Goal: Transaction & Acquisition: Purchase product/service

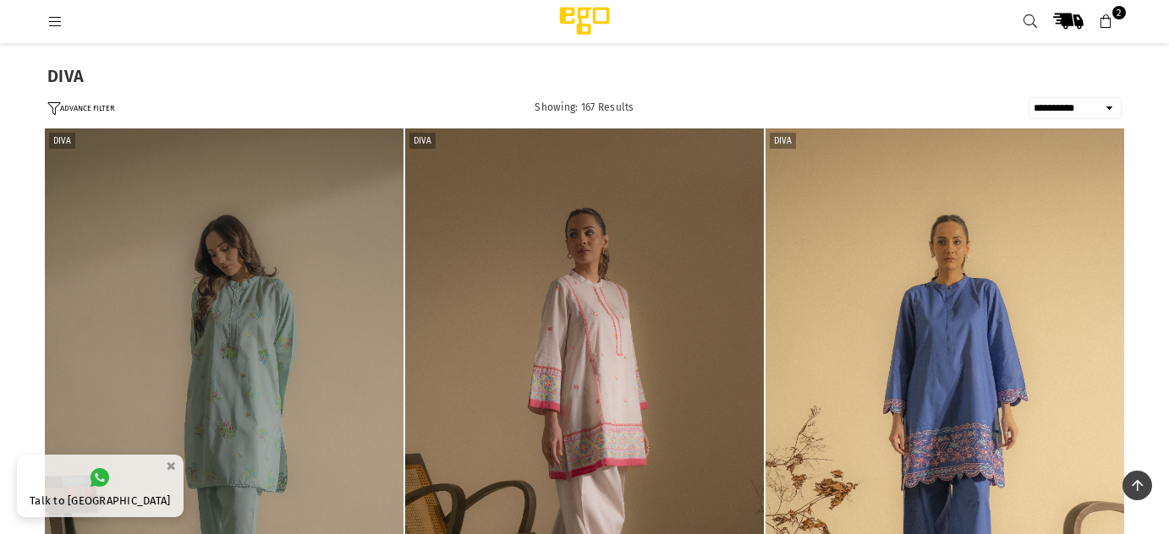
select select "**********"
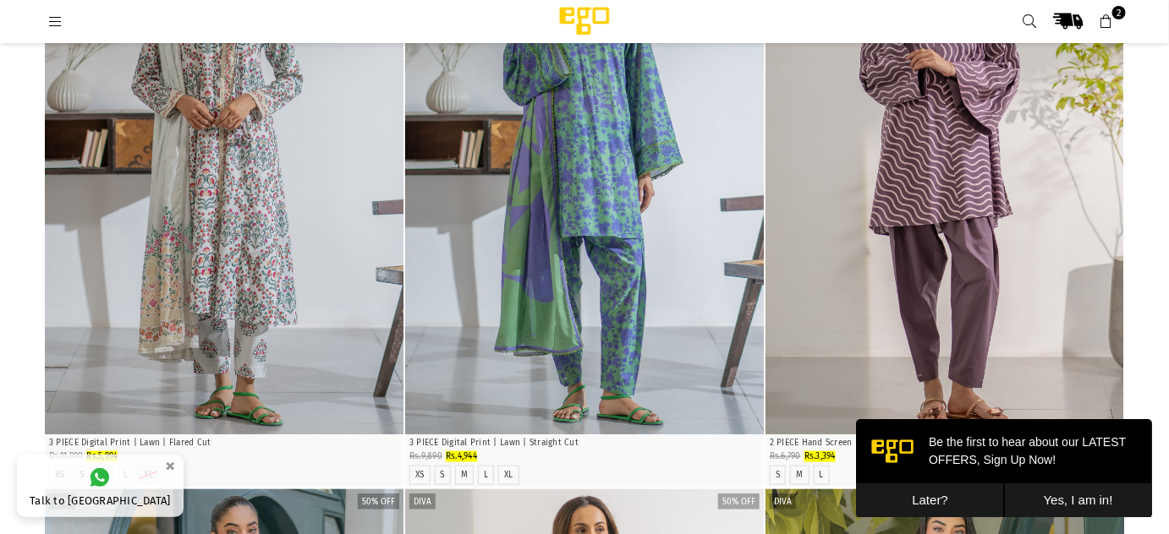
scroll to position [2615, 0]
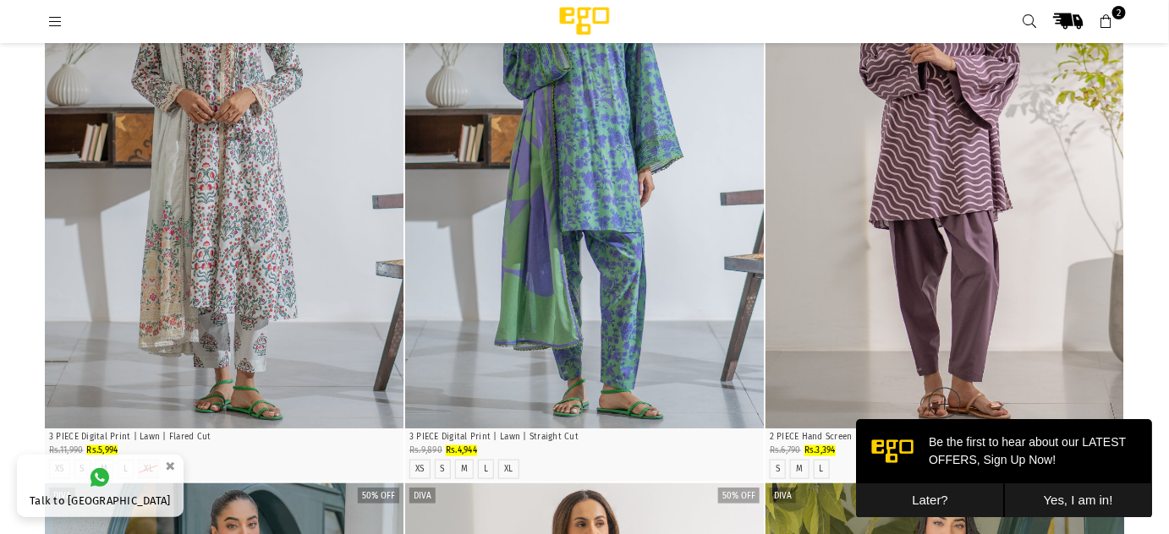
click at [987, 266] on img "1 / 7" at bounding box center [944, 158] width 359 height 539
click at [951, 246] on img "1 / 7" at bounding box center [944, 158] width 359 height 539
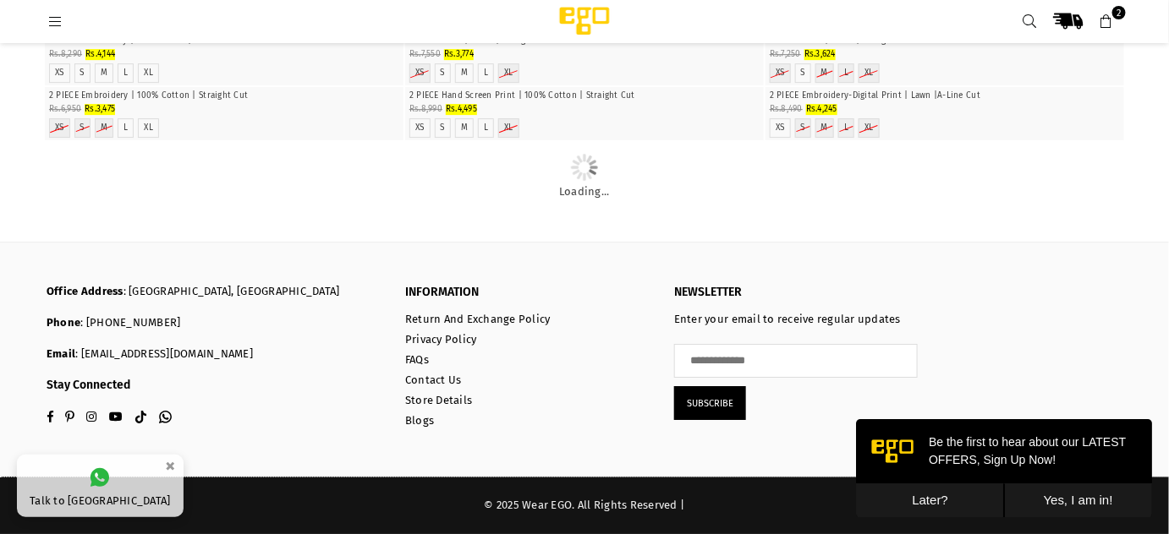
scroll to position [17921, 0]
click at [584, 32] on img "1 / 6" at bounding box center [584, 32] width 0 height 0
click at [225, 87] on img "1 / 5" at bounding box center [225, 87] width 0 height 0
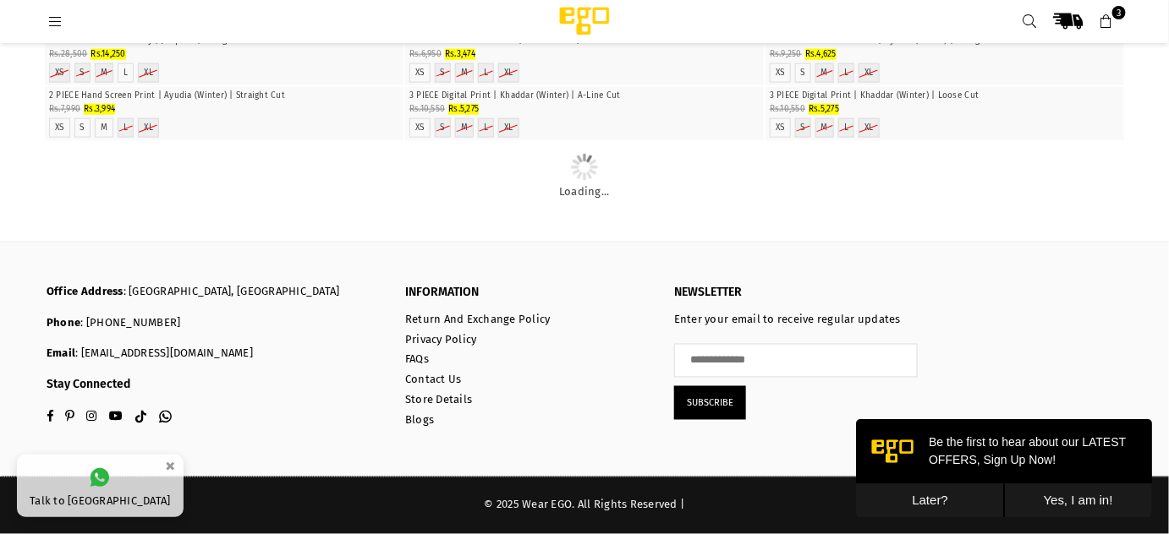
scroll to position [29319, 0]
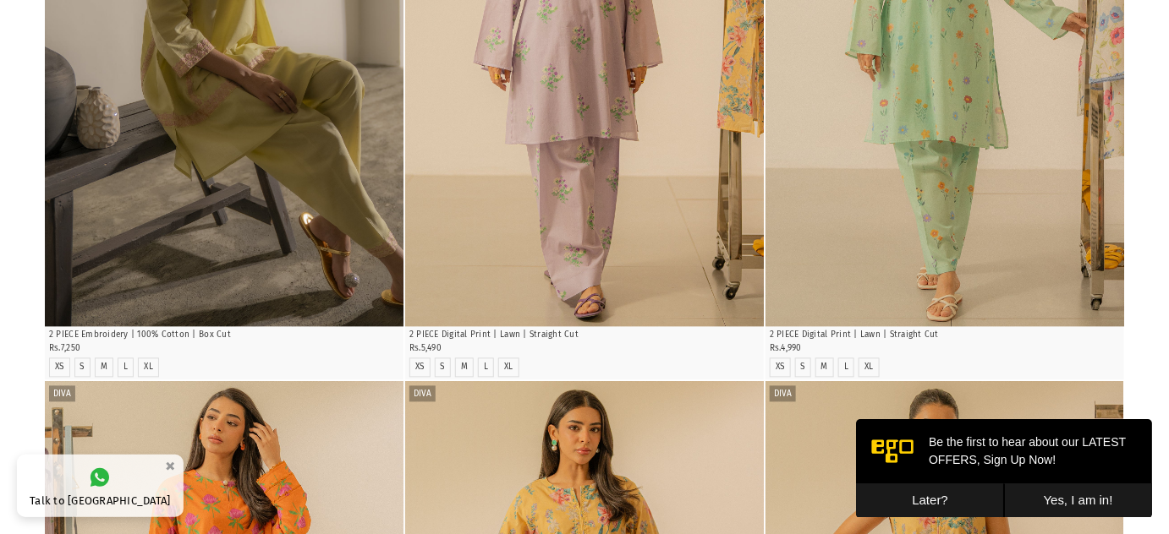
scroll to position [0, 0]
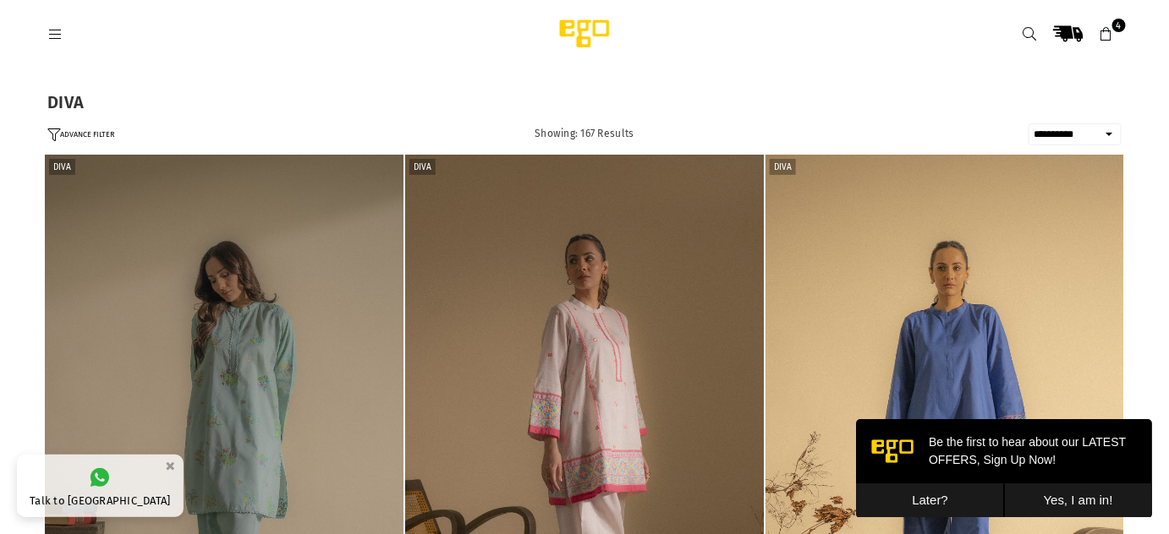
click at [61, 33] on icon at bounding box center [54, 34] width 15 height 15
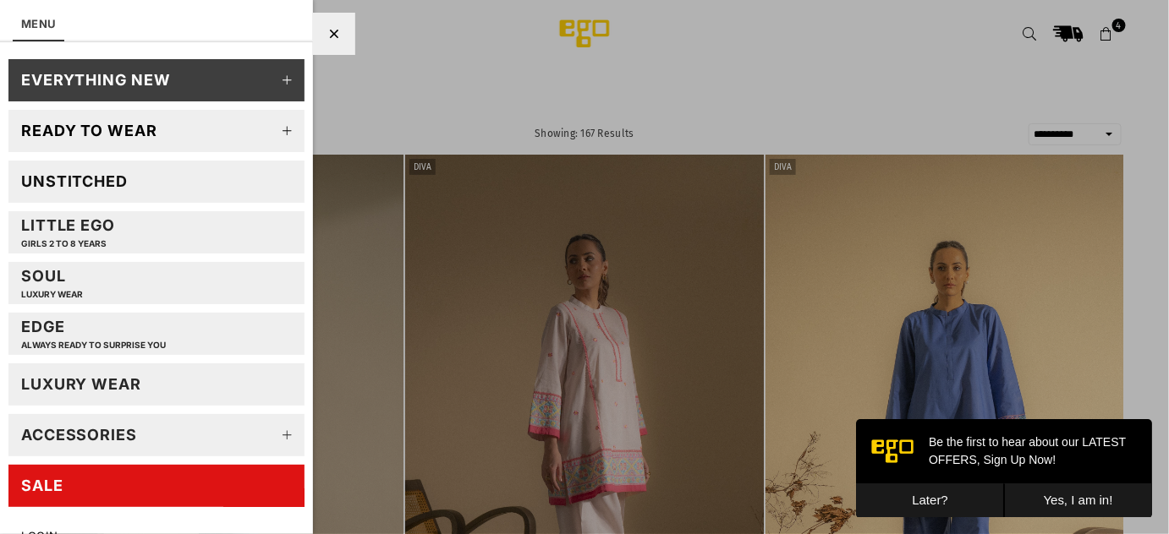
click at [85, 125] on div "Ready to wear" at bounding box center [89, 130] width 136 height 19
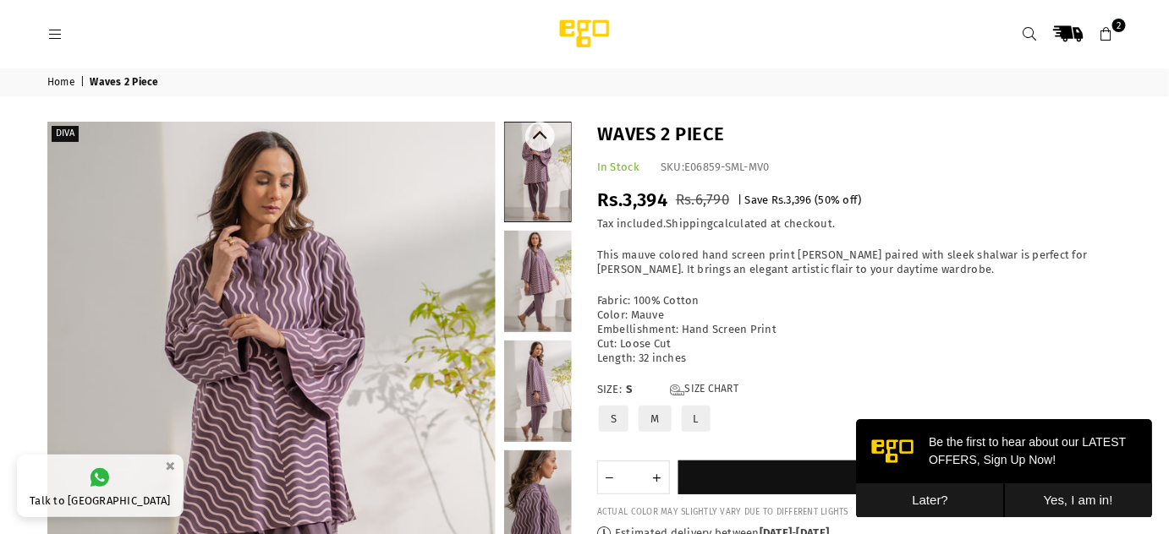
click at [545, 262] on link at bounding box center [538, 281] width 68 height 101
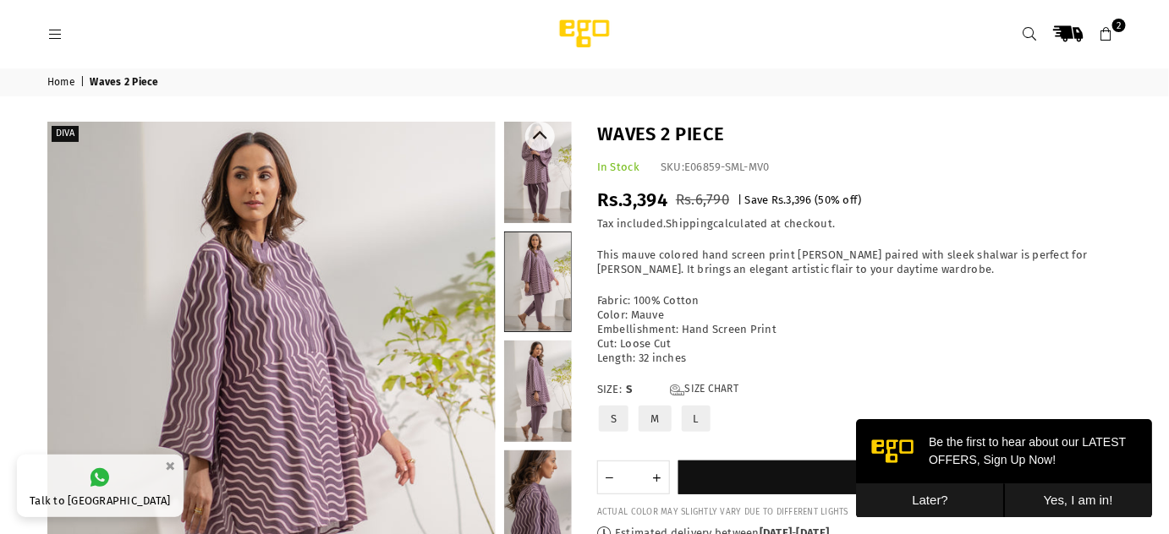
click at [548, 495] on link at bounding box center [538, 501] width 68 height 101
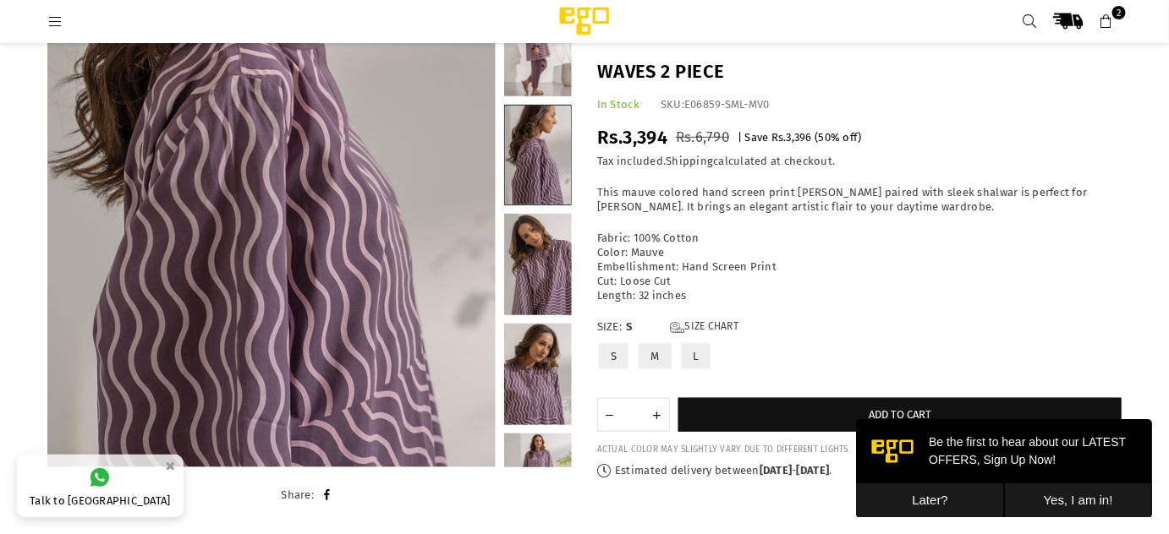
scroll to position [286, 0]
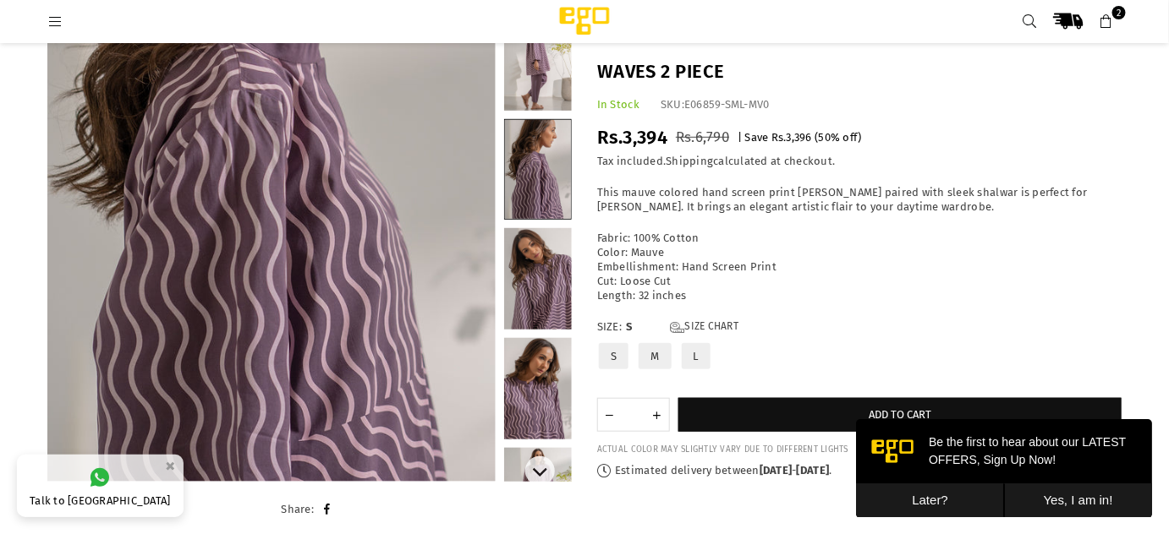
click at [536, 282] on link at bounding box center [538, 278] width 68 height 101
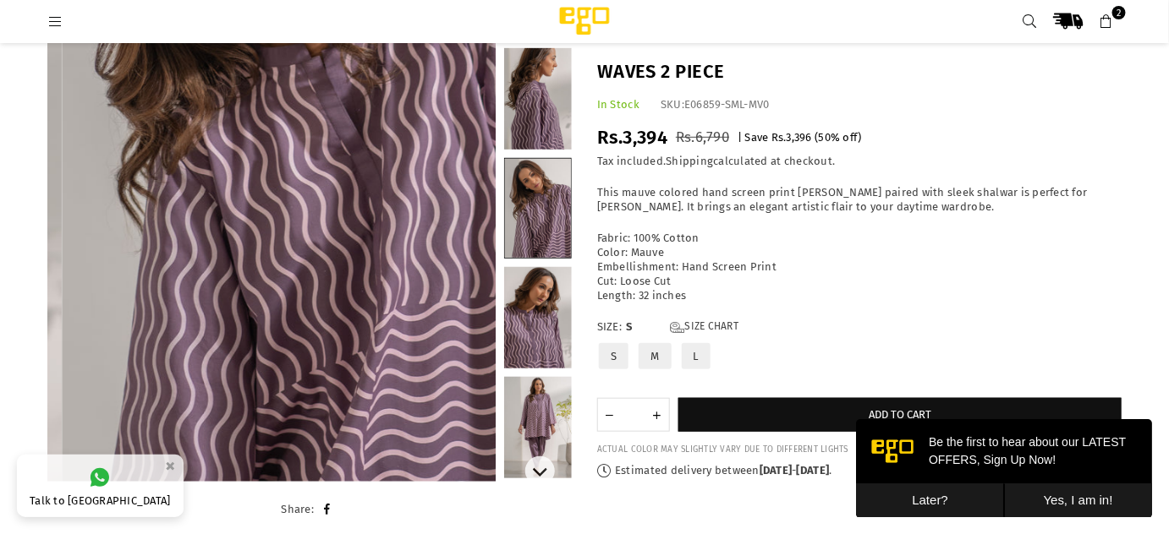
scroll to position [96, 0]
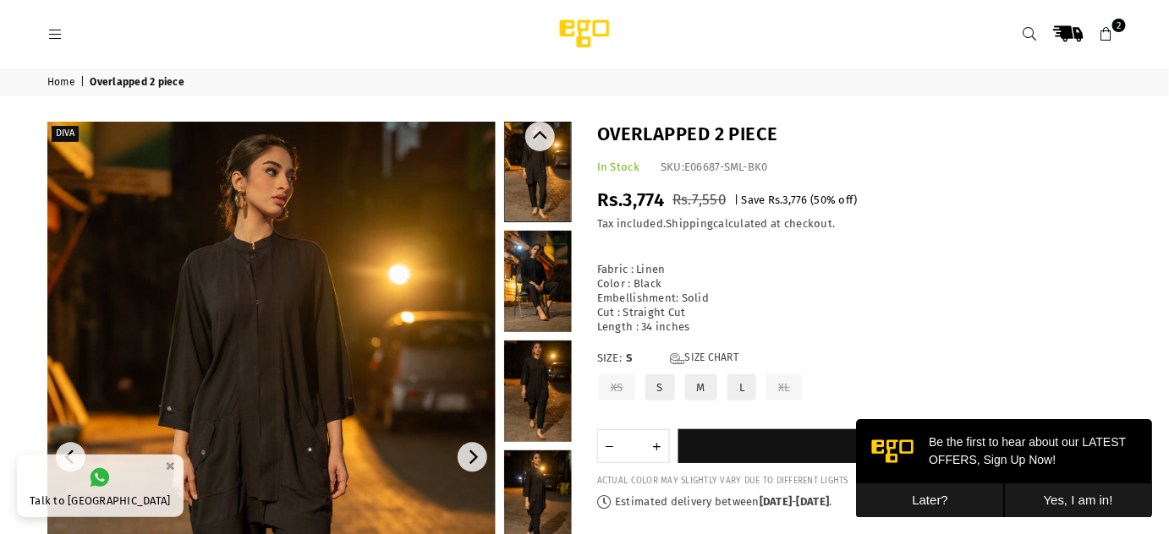
click at [534, 290] on link at bounding box center [538, 281] width 68 height 101
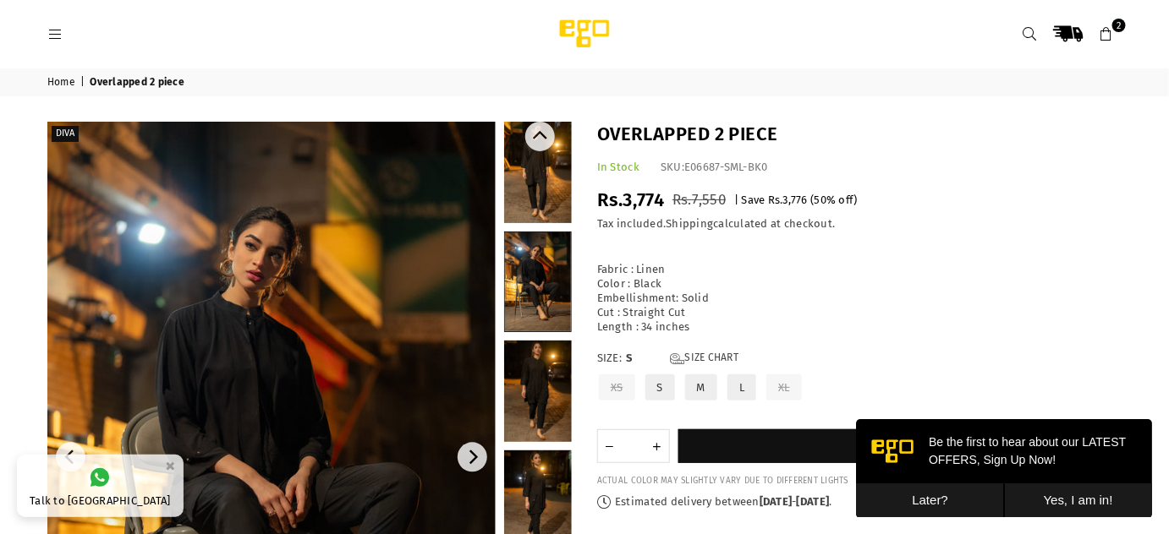
click at [539, 387] on link at bounding box center [538, 391] width 68 height 101
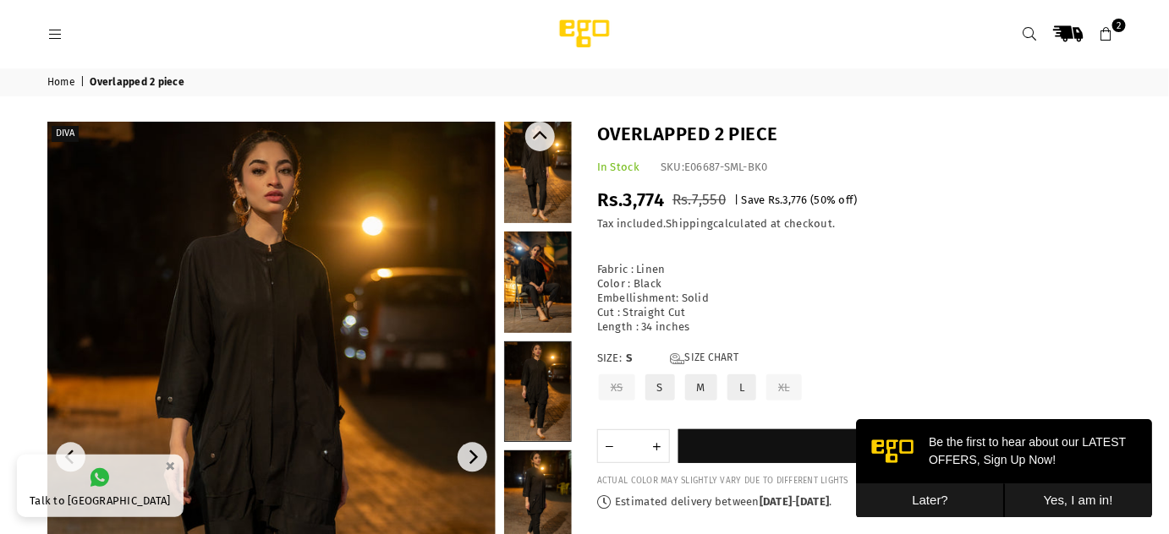
click at [539, 514] on link at bounding box center [538, 501] width 68 height 101
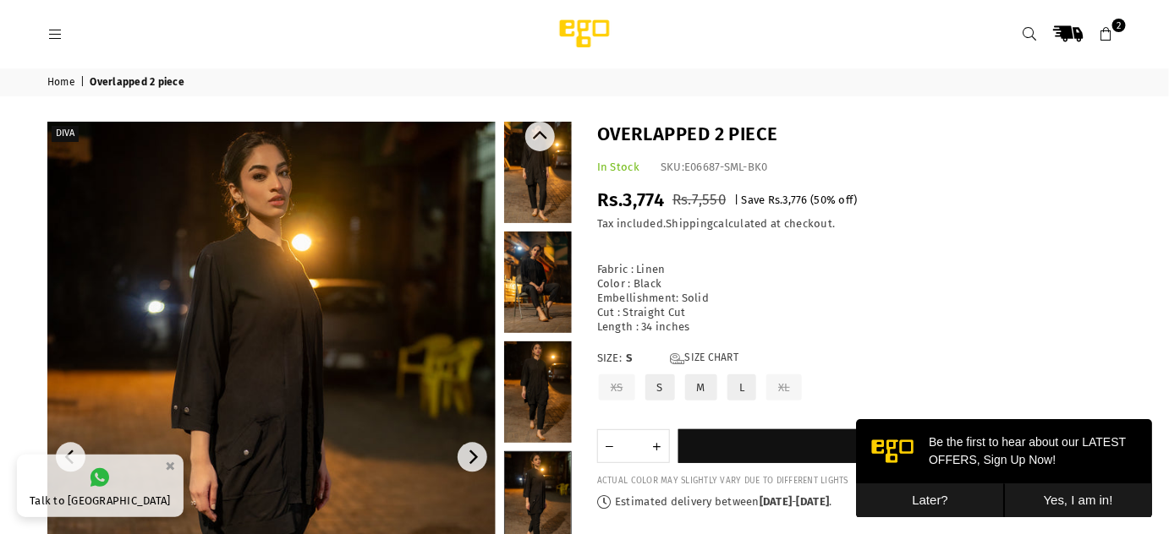
click at [520, 184] on link at bounding box center [538, 172] width 68 height 101
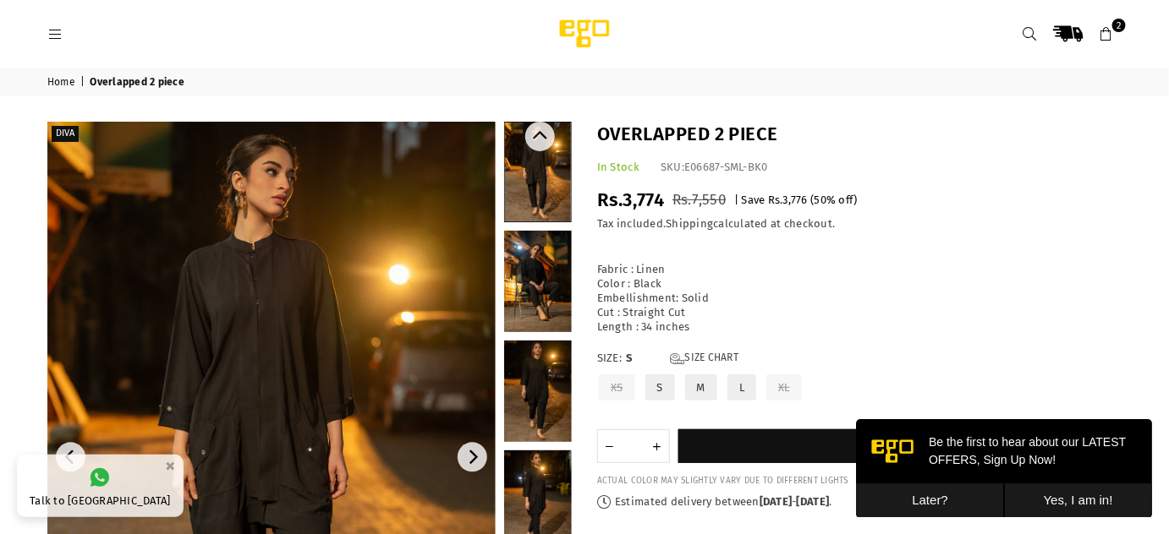
click at [539, 512] on link at bounding box center [538, 501] width 68 height 101
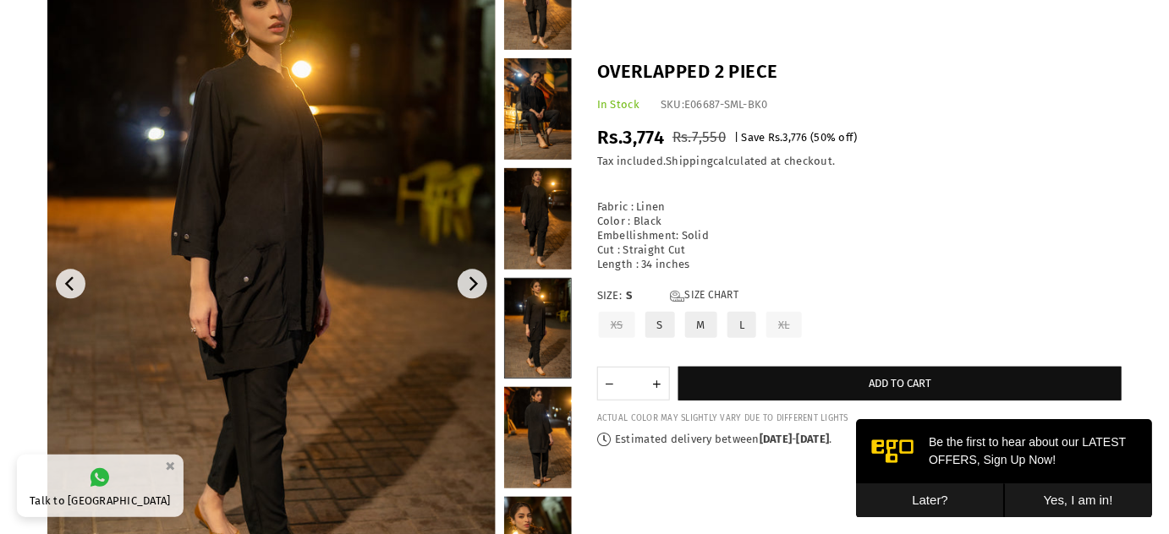
scroll to position [183, 0]
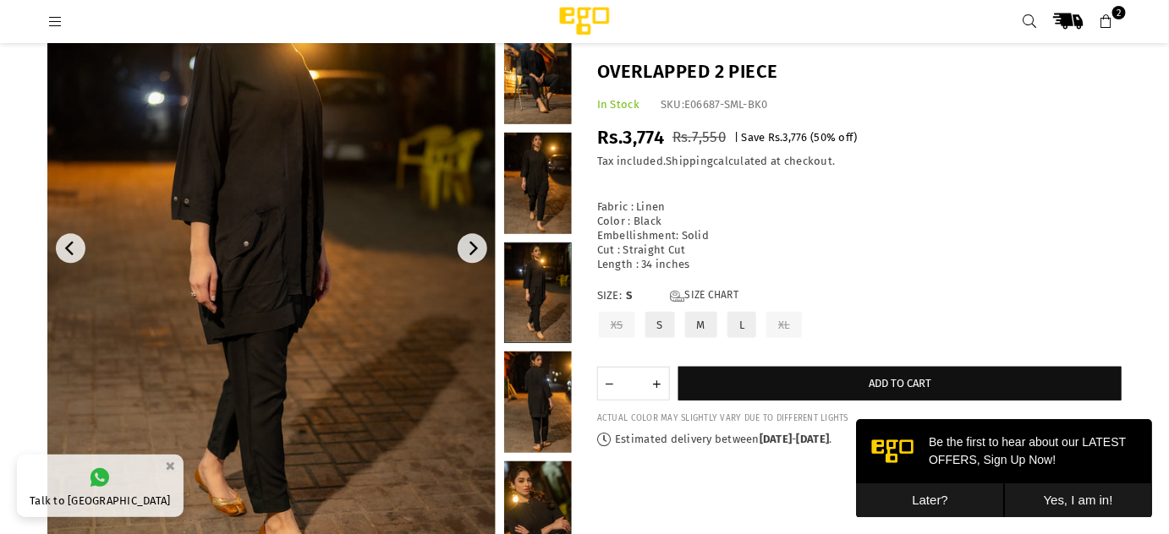
click at [697, 323] on label "M" at bounding box center [701, 325] width 36 height 30
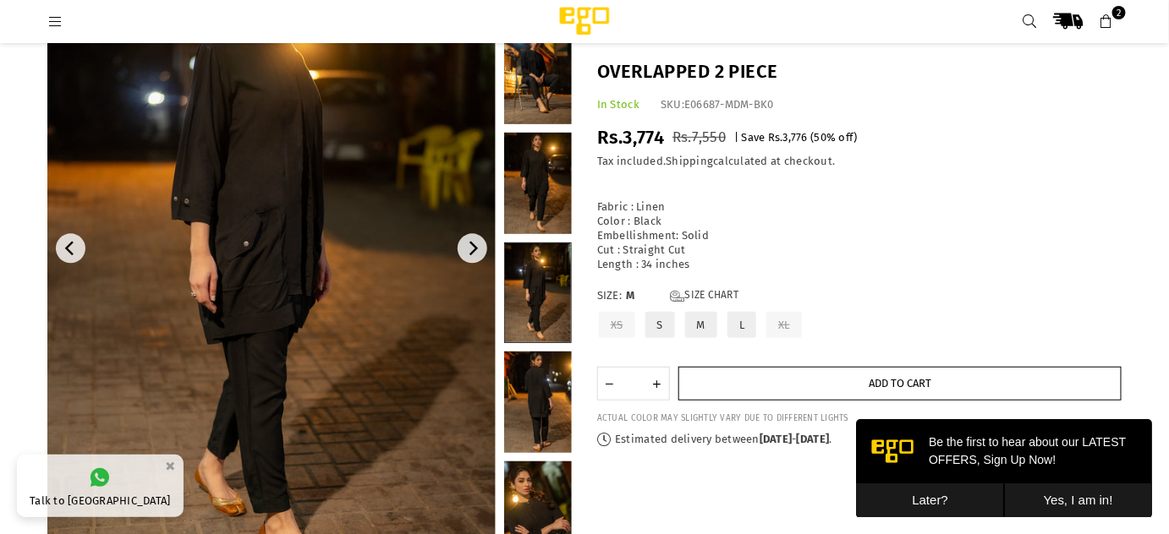
click at [819, 385] on button "Add to cart" at bounding box center [899, 384] width 443 height 34
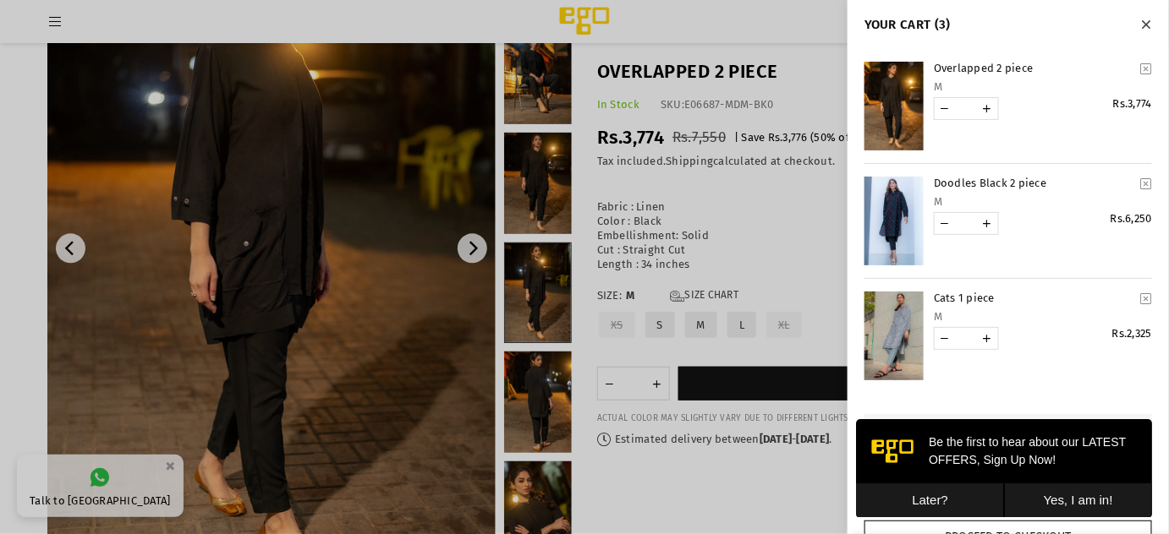
click at [514, 90] on div at bounding box center [584, 267] width 1169 height 534
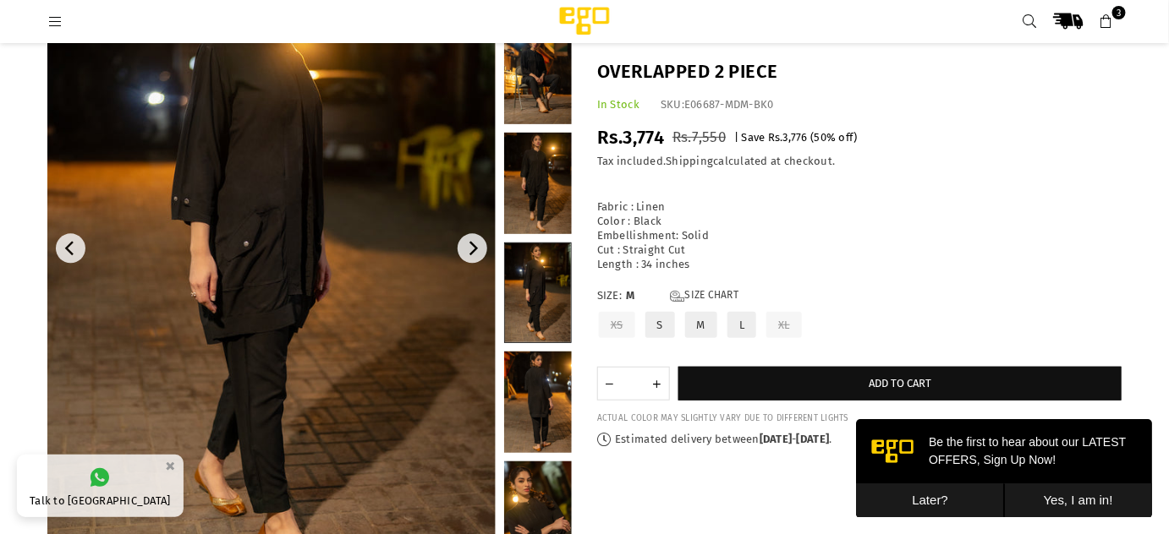
click at [524, 168] on link at bounding box center [538, 183] width 68 height 101
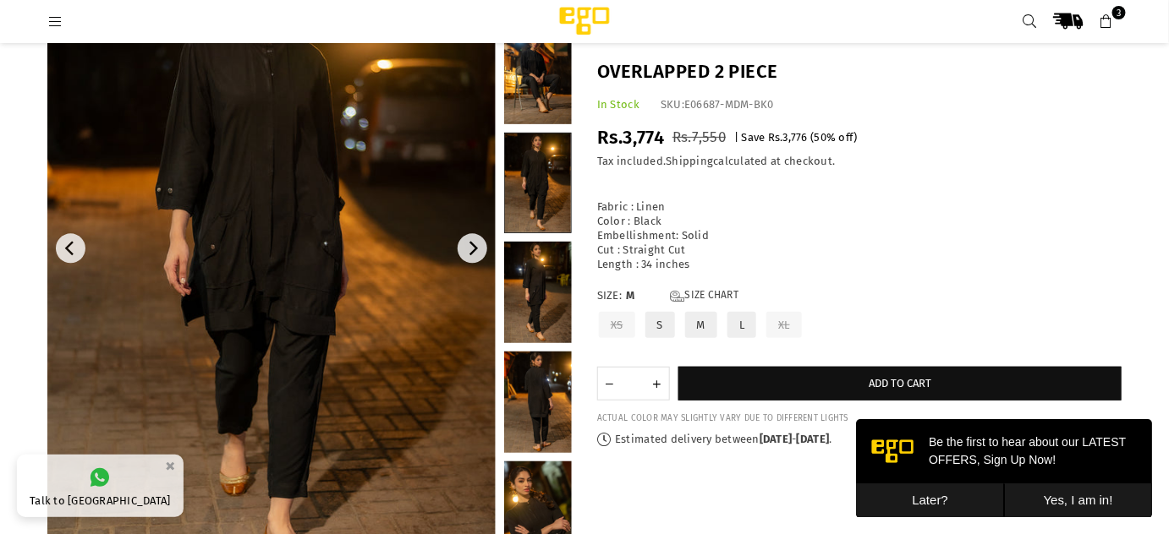
click at [529, 262] on link at bounding box center [538, 292] width 68 height 101
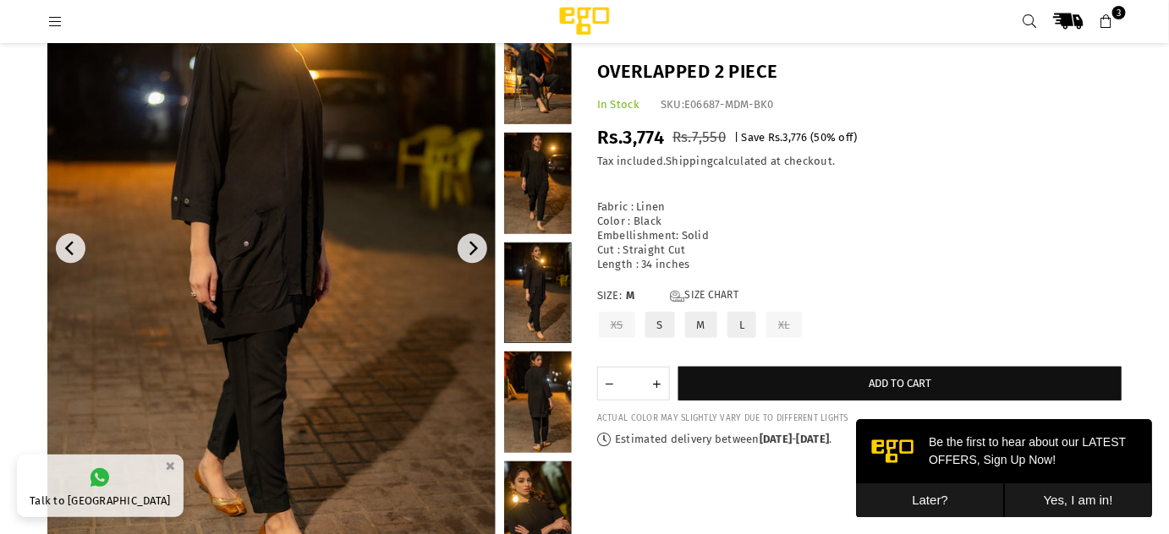
click at [521, 512] on link at bounding box center [538, 512] width 68 height 101
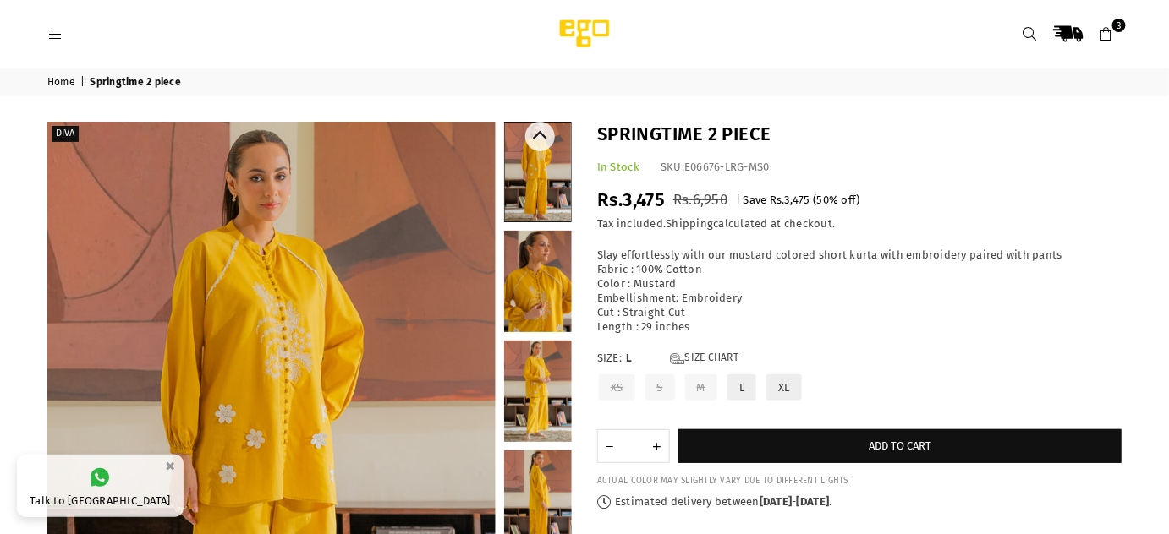
click at [525, 307] on link at bounding box center [538, 281] width 68 height 101
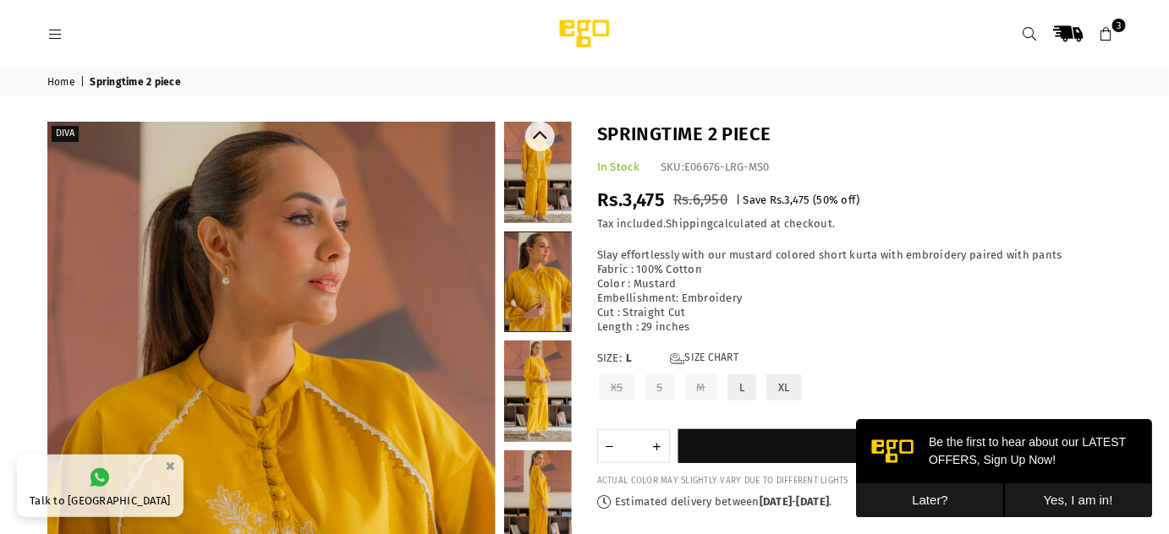
click at [528, 371] on link at bounding box center [538, 391] width 68 height 101
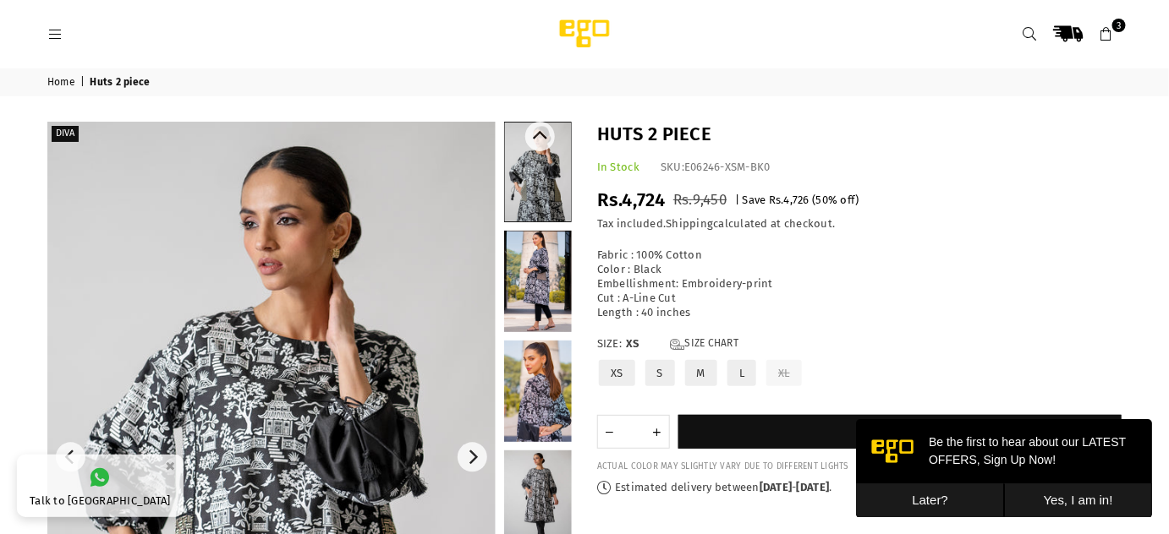
click at [537, 301] on link at bounding box center [538, 281] width 68 height 101
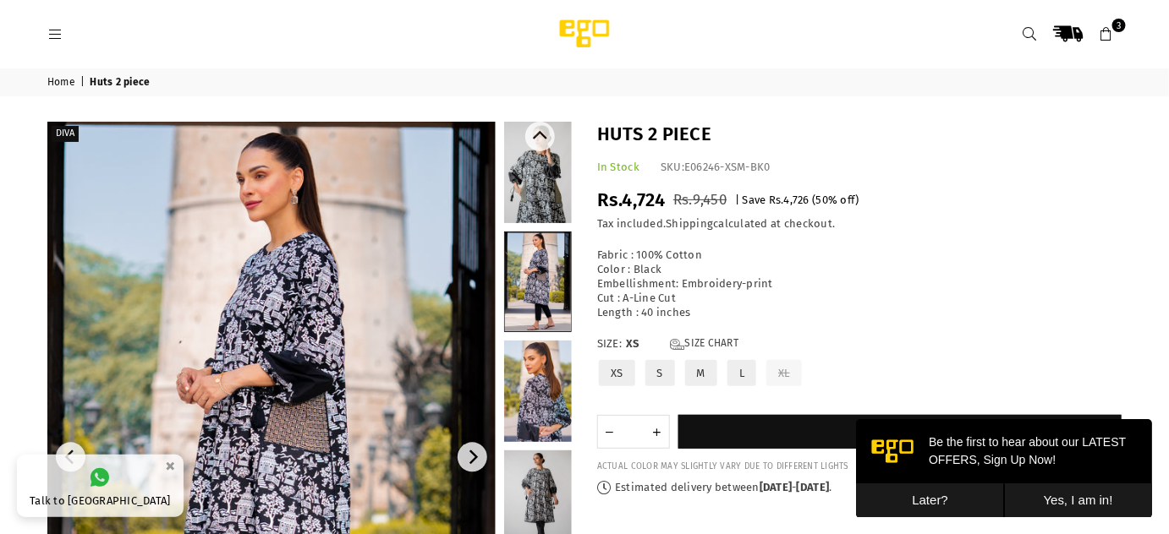
click at [553, 479] on link at bounding box center [538, 501] width 68 height 101
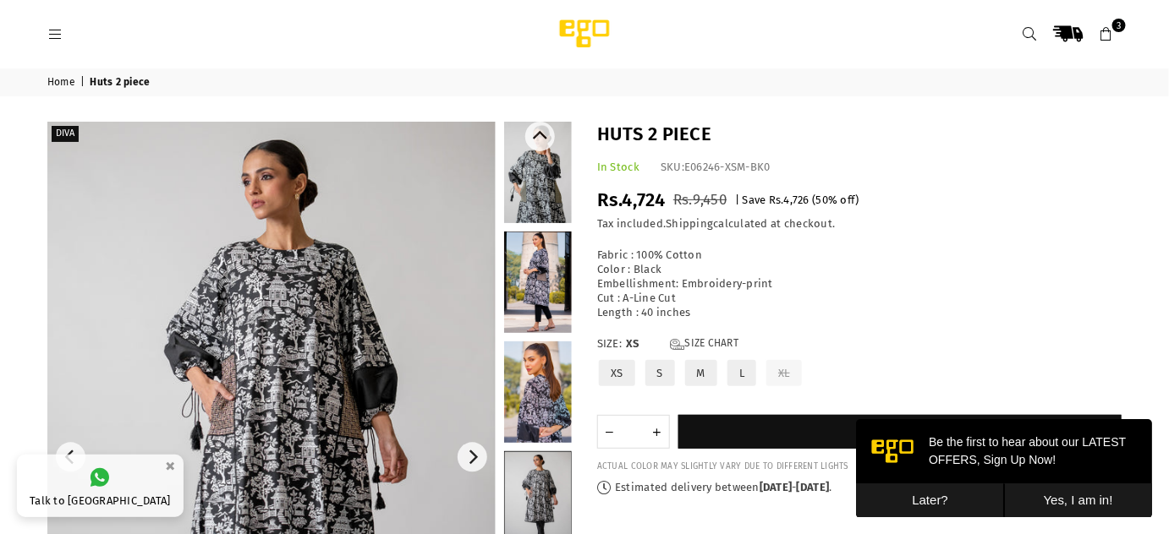
click at [535, 514] on link at bounding box center [538, 501] width 66 height 99
click at [545, 501] on link at bounding box center [538, 501] width 66 height 99
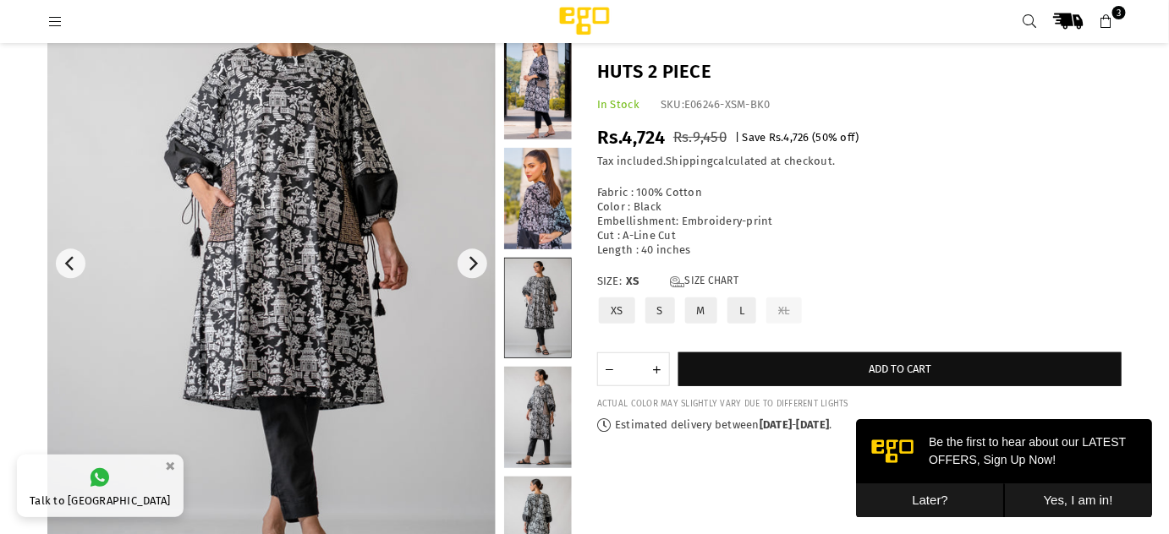
scroll to position [197, 0]
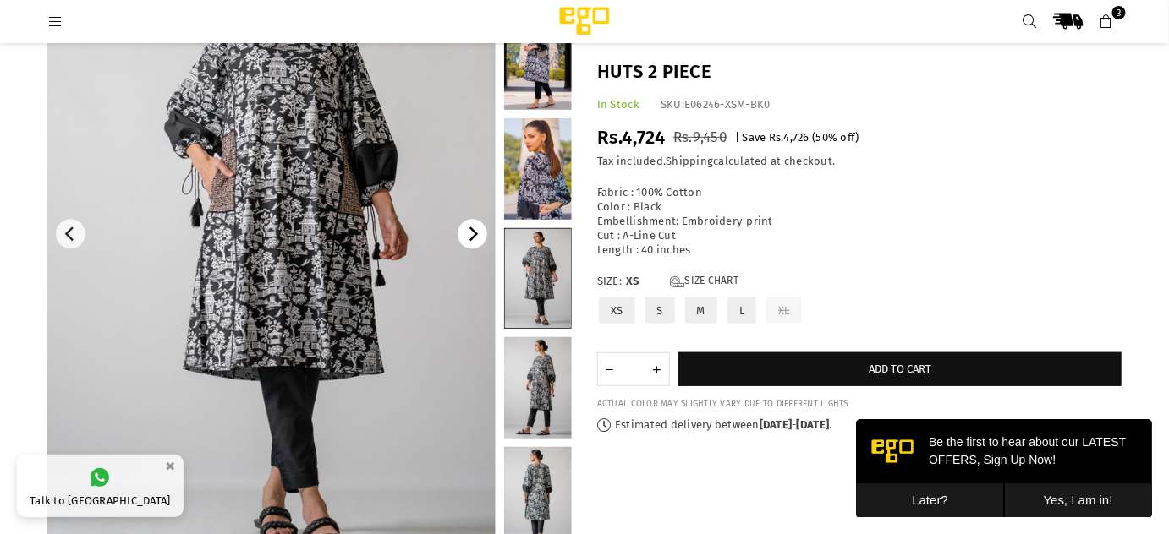
click at [479, 238] on icon "Next" at bounding box center [472, 234] width 15 height 15
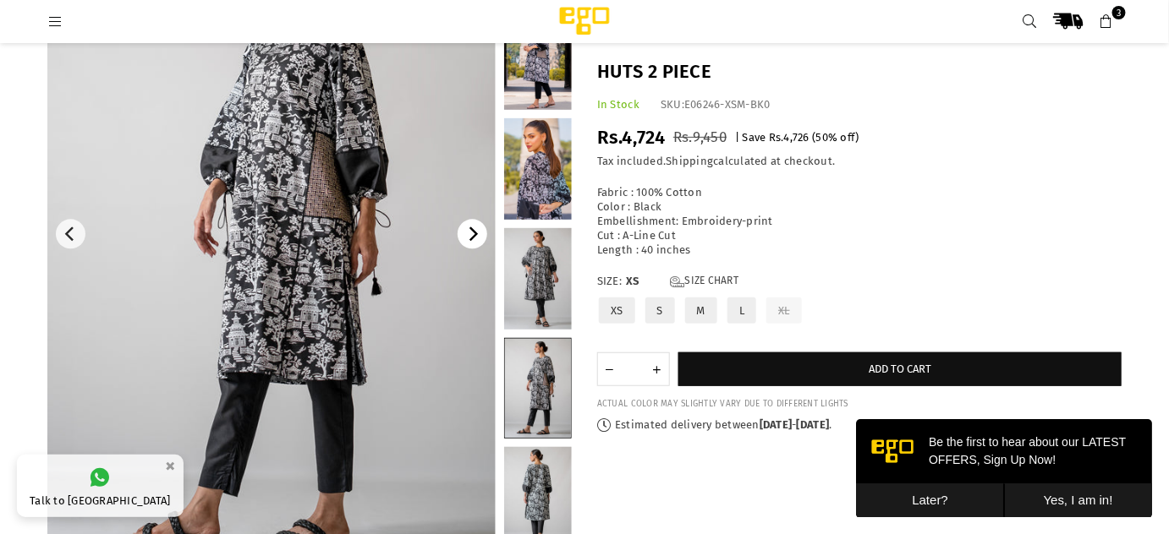
click at [474, 232] on icon "Next" at bounding box center [473, 234] width 9 height 15
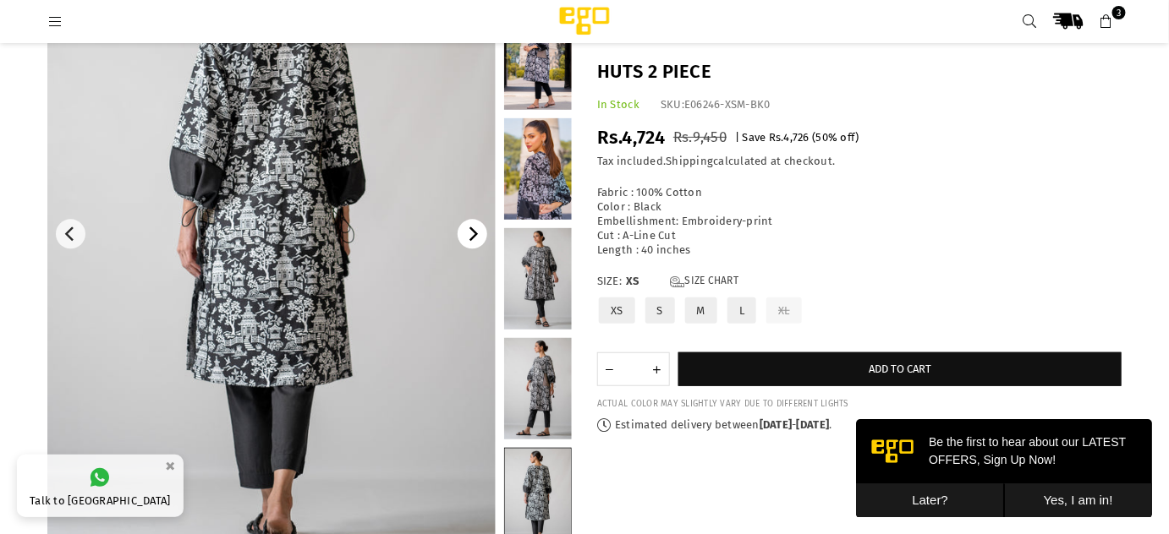
click at [469, 235] on icon "Next" at bounding box center [472, 234] width 15 height 15
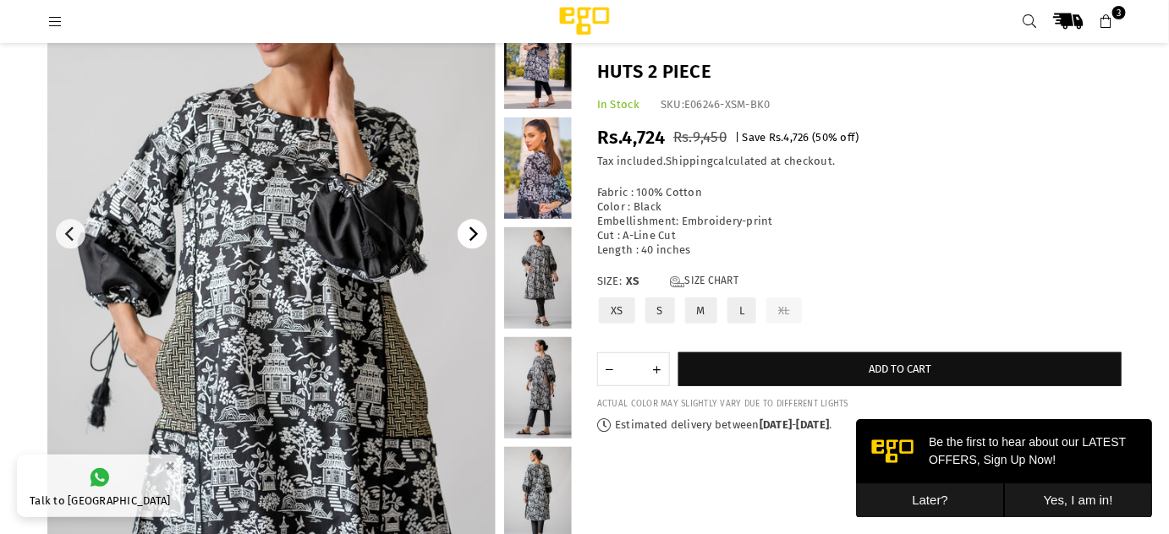
click at [469, 235] on icon "Next" at bounding box center [472, 234] width 15 height 15
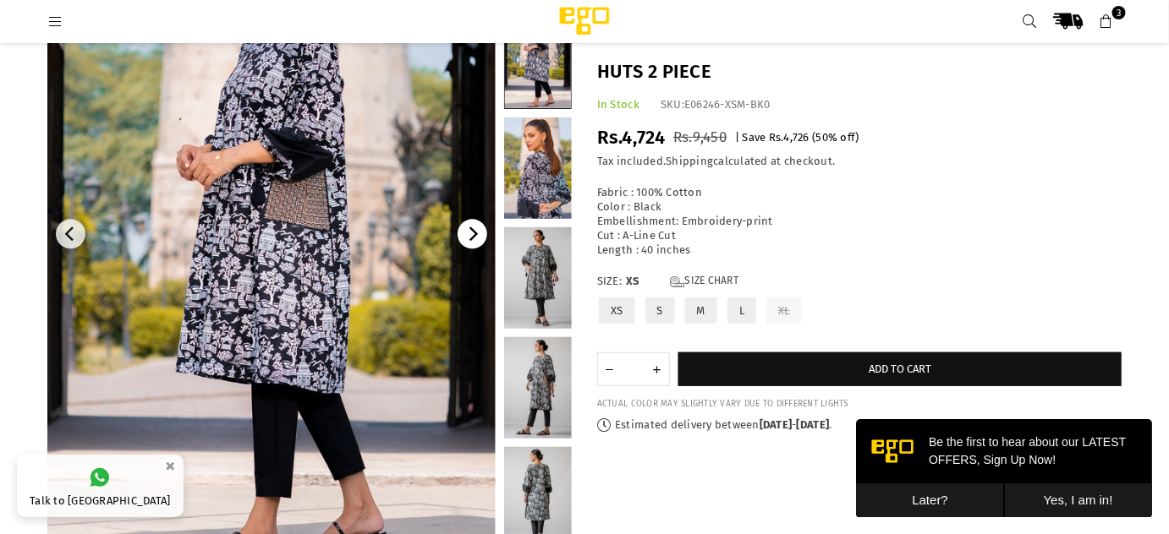
click at [469, 235] on icon "Next" at bounding box center [472, 234] width 15 height 15
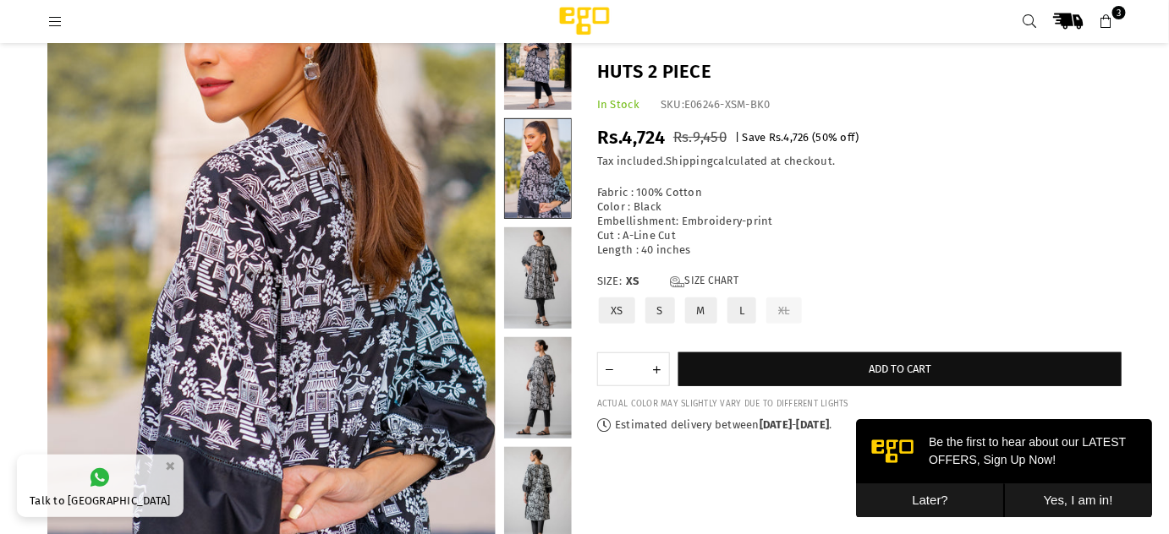
click at [693, 313] on label "M" at bounding box center [701, 311] width 36 height 30
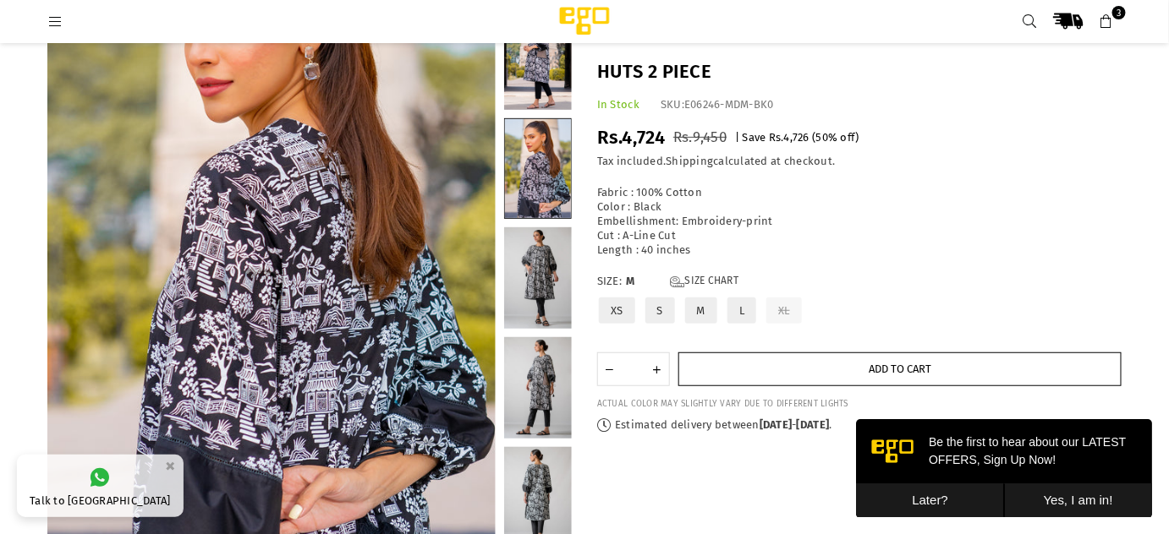
click at [853, 369] on button "Add to cart" at bounding box center [899, 370] width 443 height 34
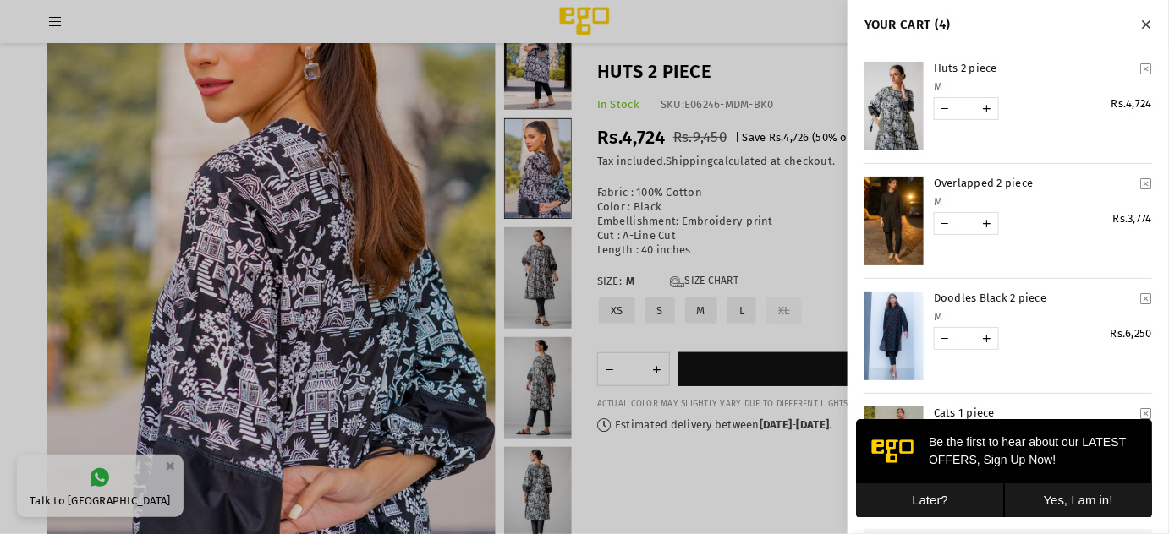
drag, startPoint x: 418, startPoint y: 274, endPoint x: 419, endPoint y: 392, distance: 118.4
click at [419, 392] on div at bounding box center [584, 267] width 1169 height 534
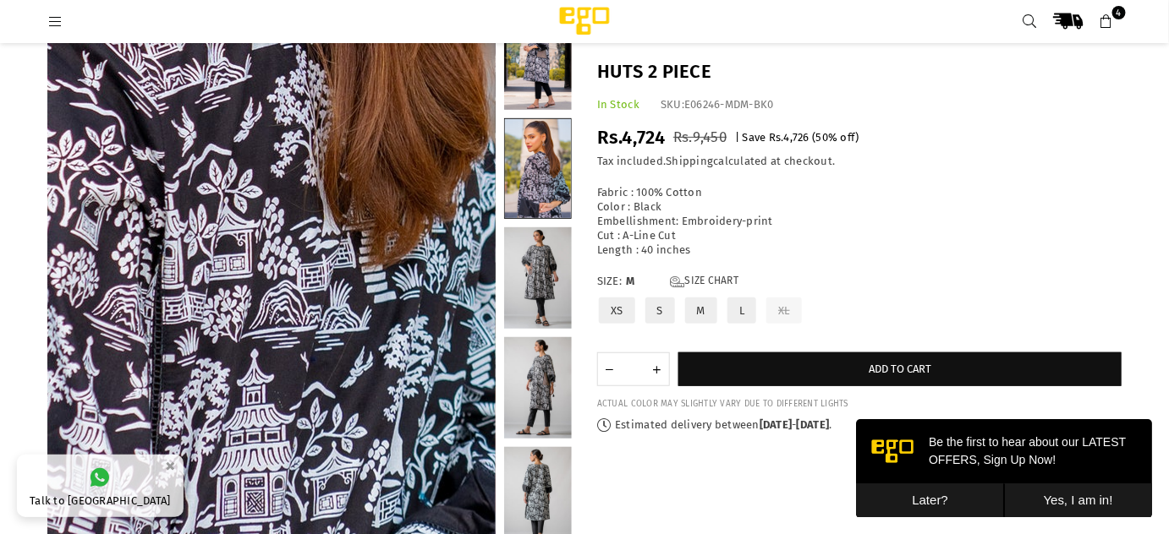
click at [375, 326] on img at bounding box center [140, 118] width 1015 height 1522
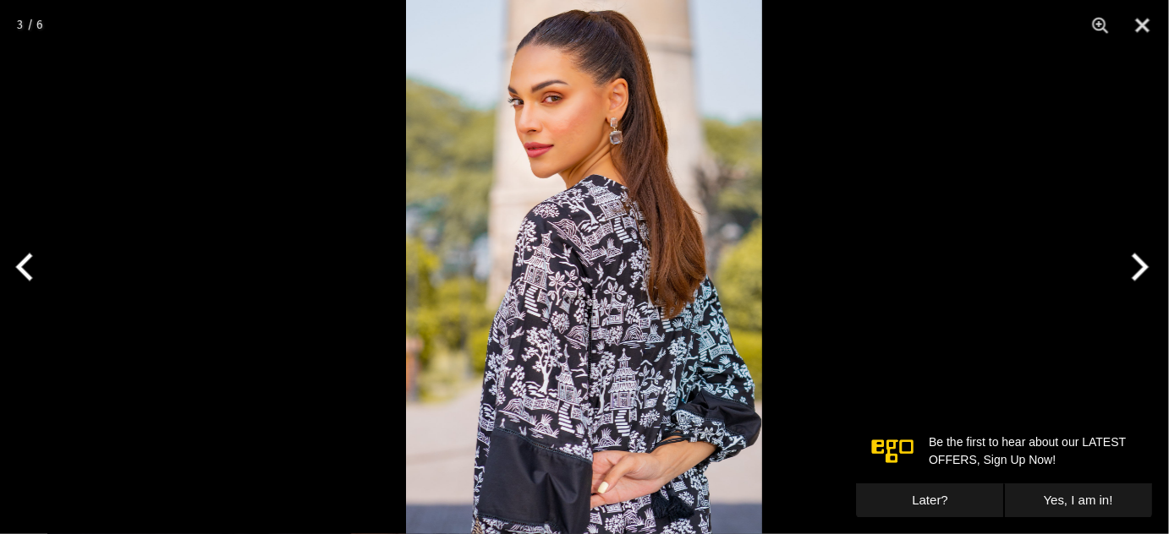
click at [1139, 265] on button "Next" at bounding box center [1136, 267] width 63 height 85
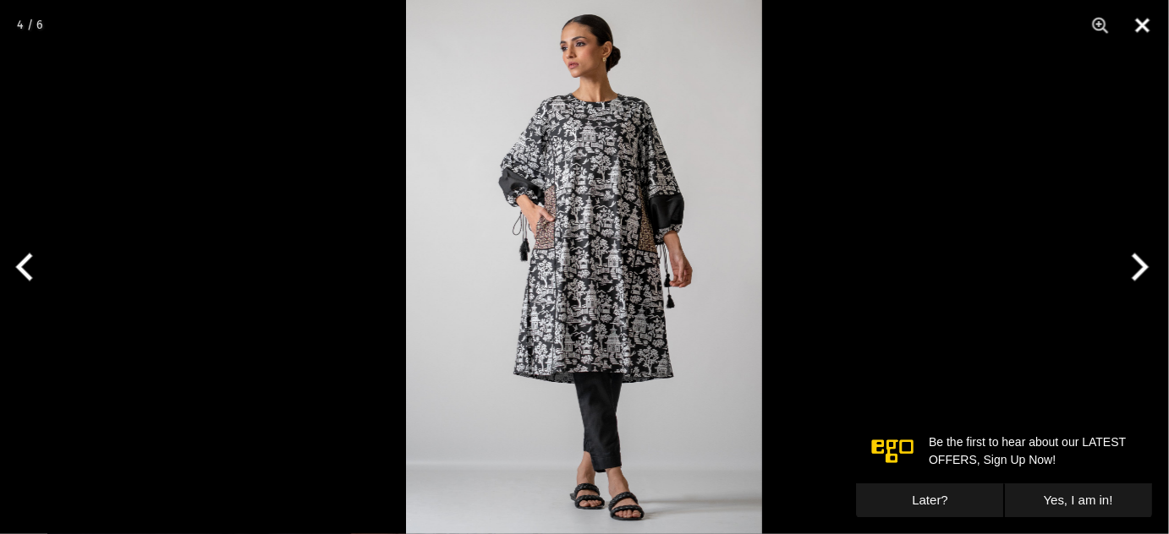
click at [1143, 29] on button "Close" at bounding box center [1142, 25] width 42 height 51
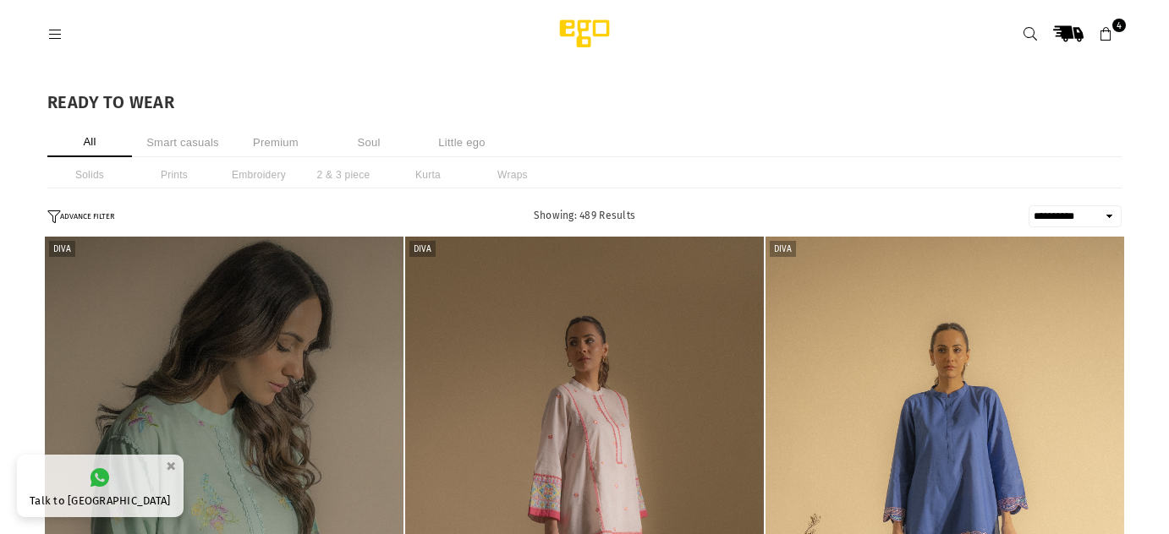
select select "**********"
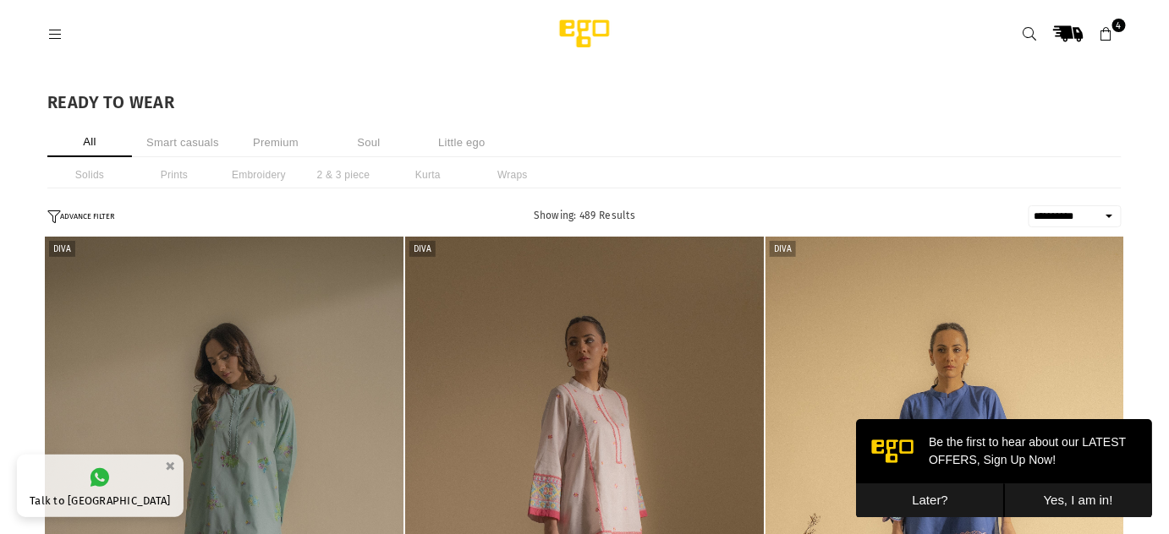
click at [59, 36] on icon at bounding box center [54, 34] width 15 height 15
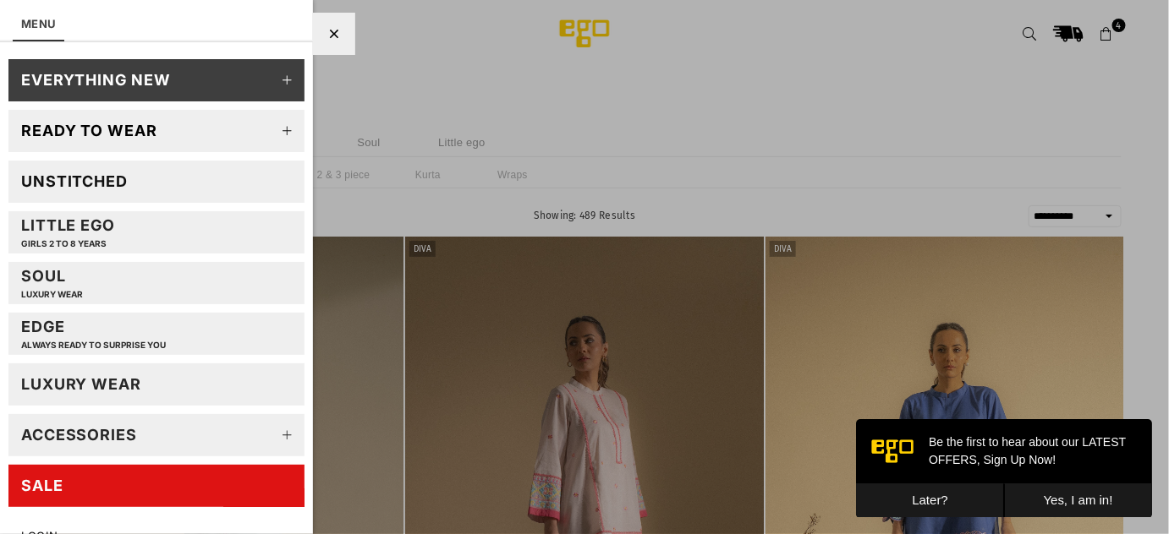
click at [278, 129] on icon at bounding box center [288, 131] width 34 height 34
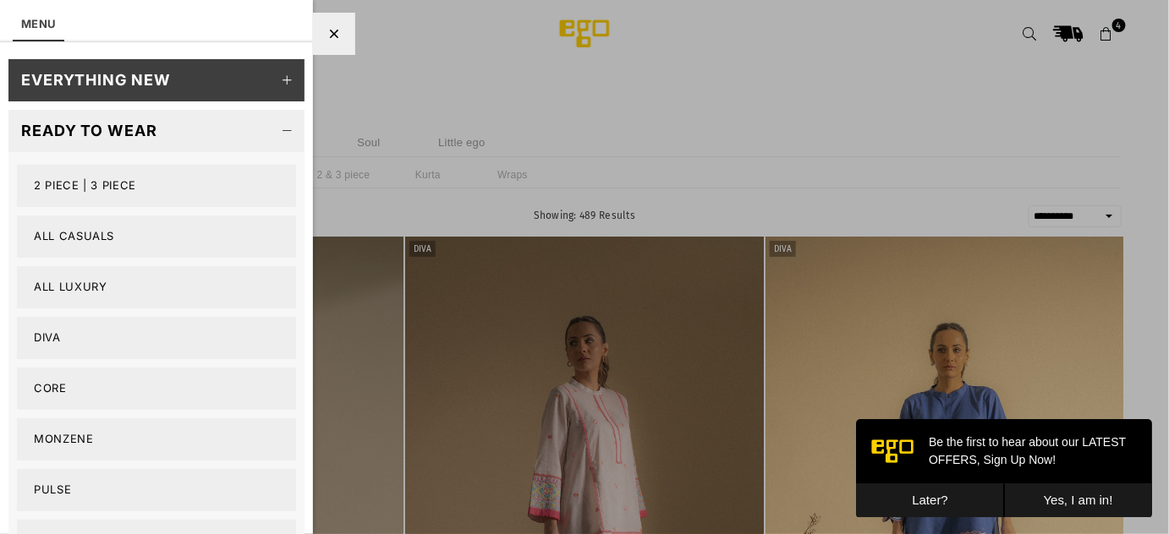
click at [49, 389] on link "Core" at bounding box center [156, 389] width 279 height 42
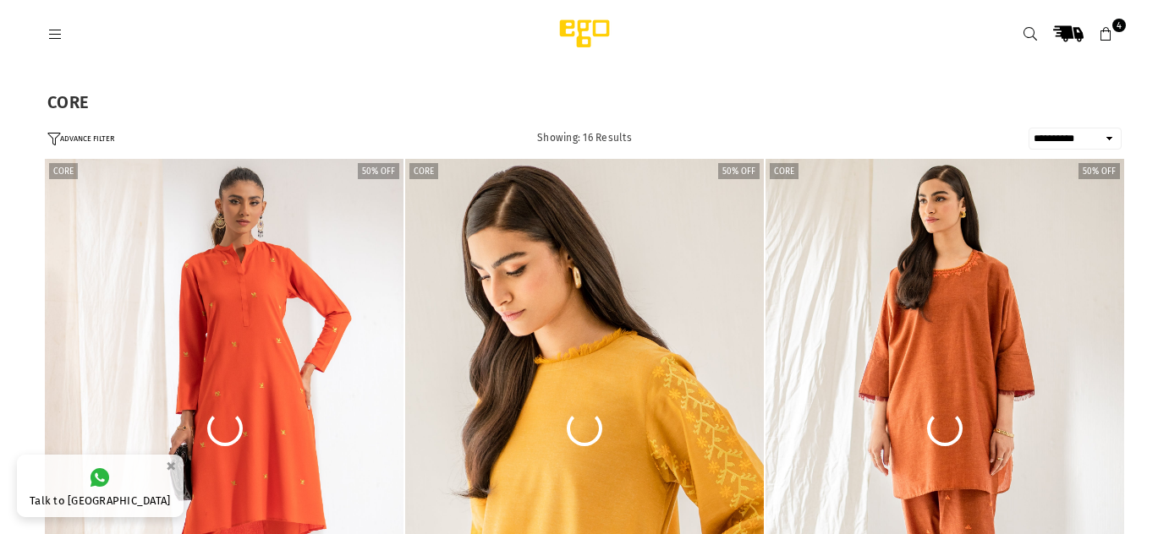
select select "**********"
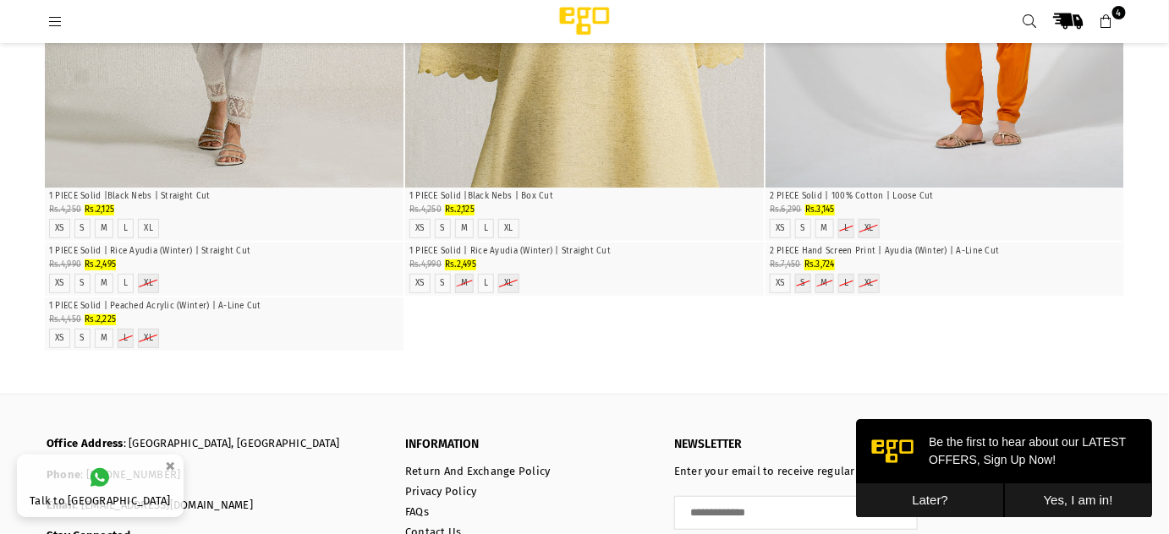
scroll to position [2233, 0]
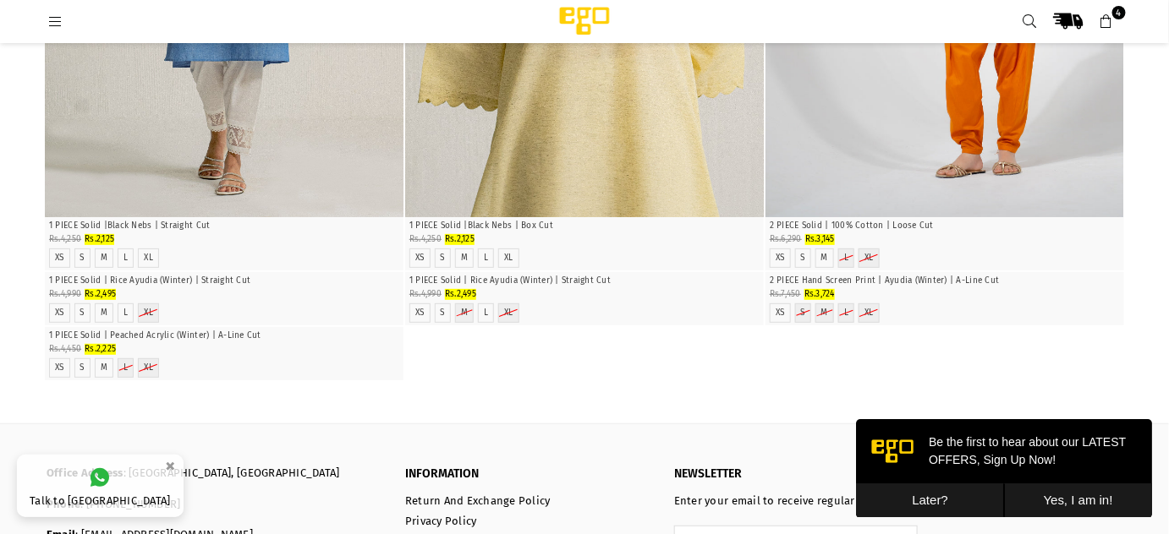
click at [51, 29] on icon at bounding box center [54, 21] width 15 height 15
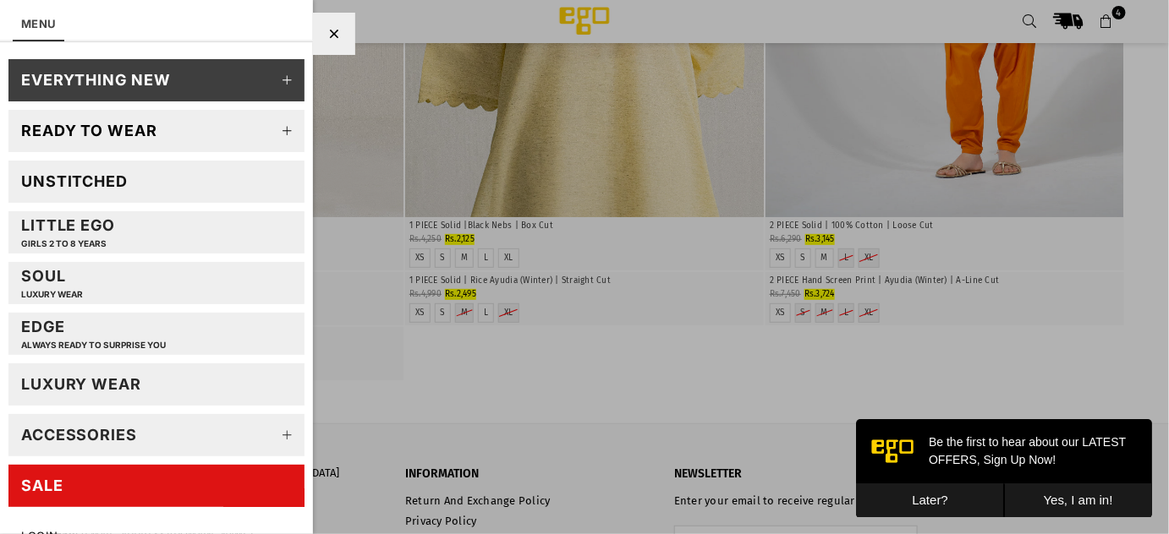
click at [136, 140] on link "Ready to wear" at bounding box center [156, 131] width 296 height 42
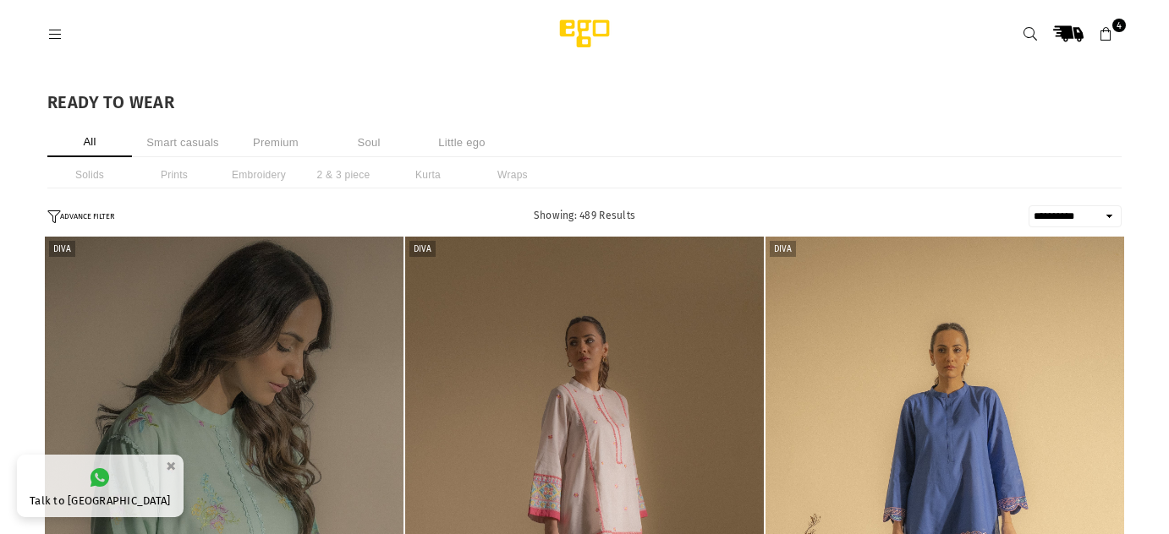
select select "**********"
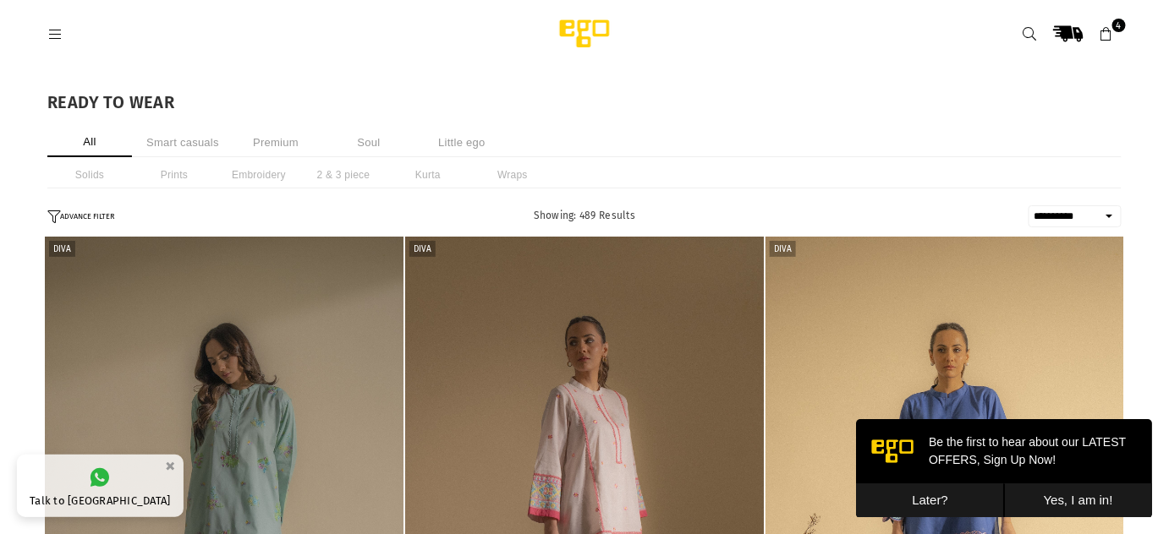
click at [93, 141] on li "All" at bounding box center [89, 143] width 85 height 30
click at [58, 36] on icon at bounding box center [54, 34] width 15 height 15
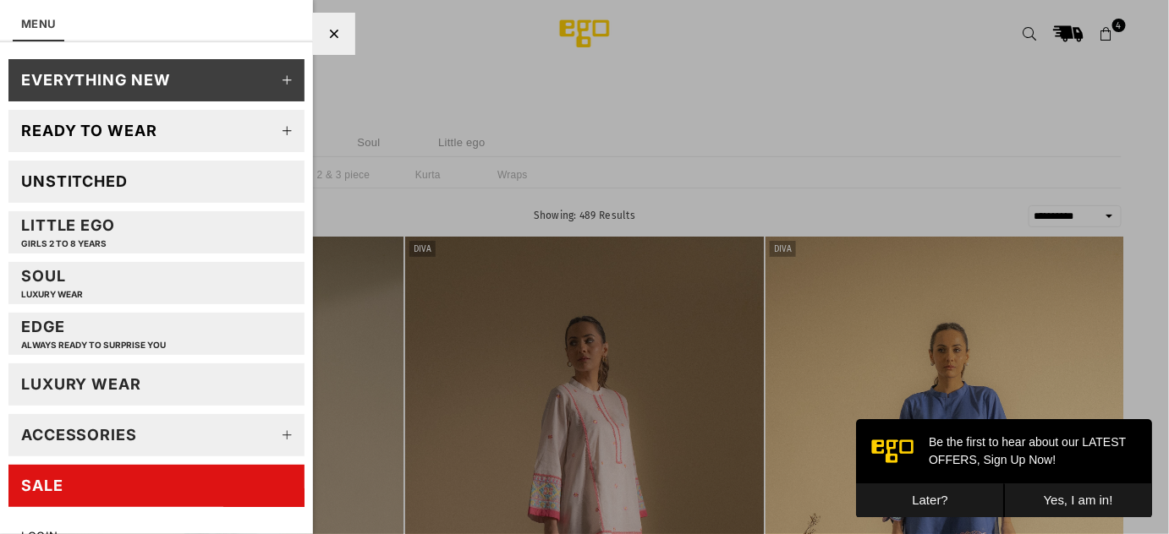
click at [276, 129] on icon at bounding box center [288, 131] width 34 height 34
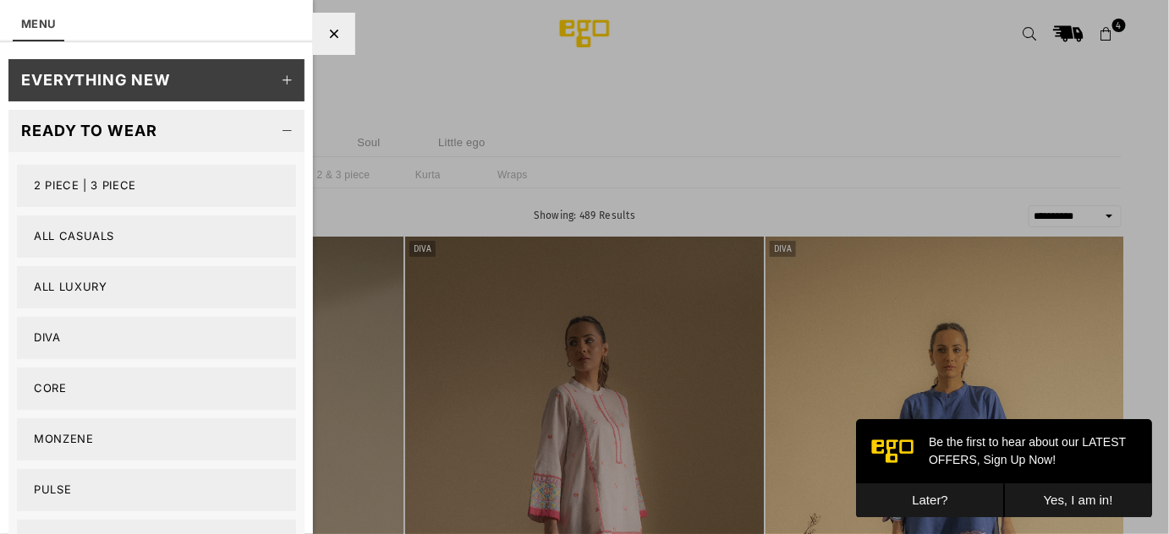
click at [60, 436] on link "Monzene" at bounding box center [156, 440] width 279 height 42
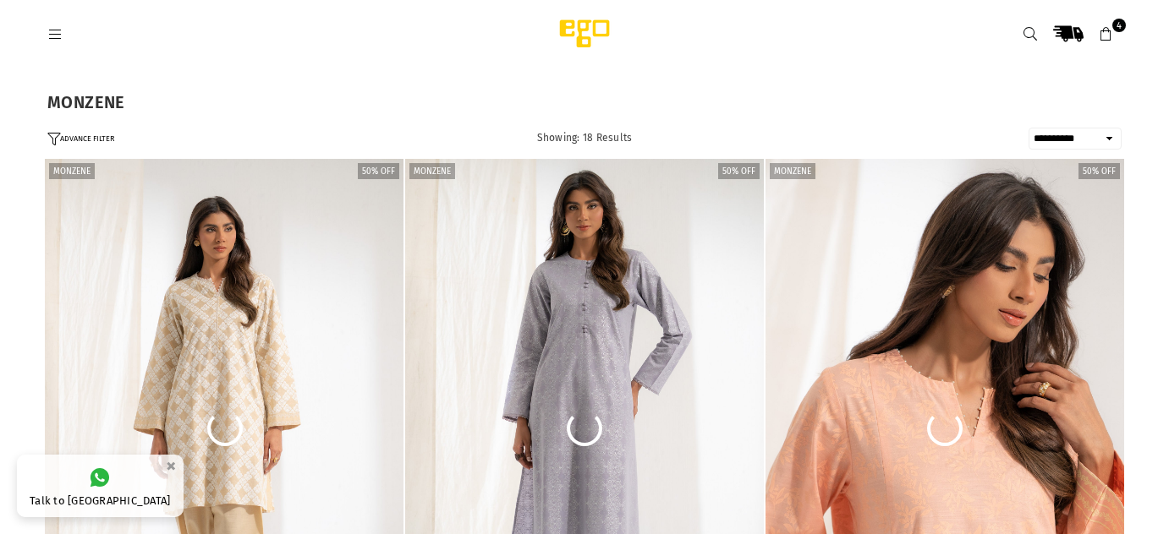
select select "**********"
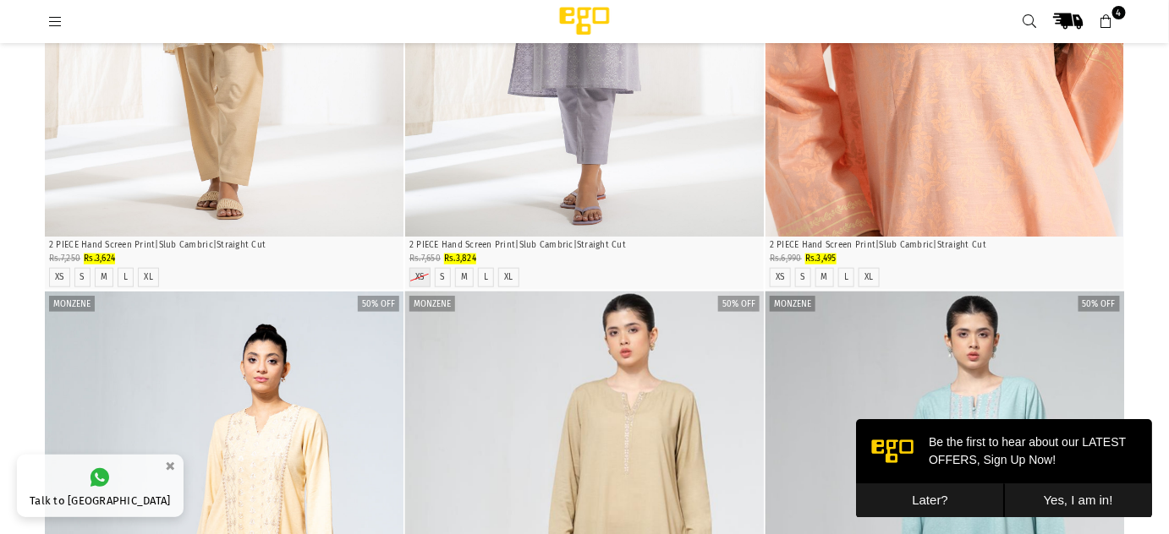
scroll to position [426, 0]
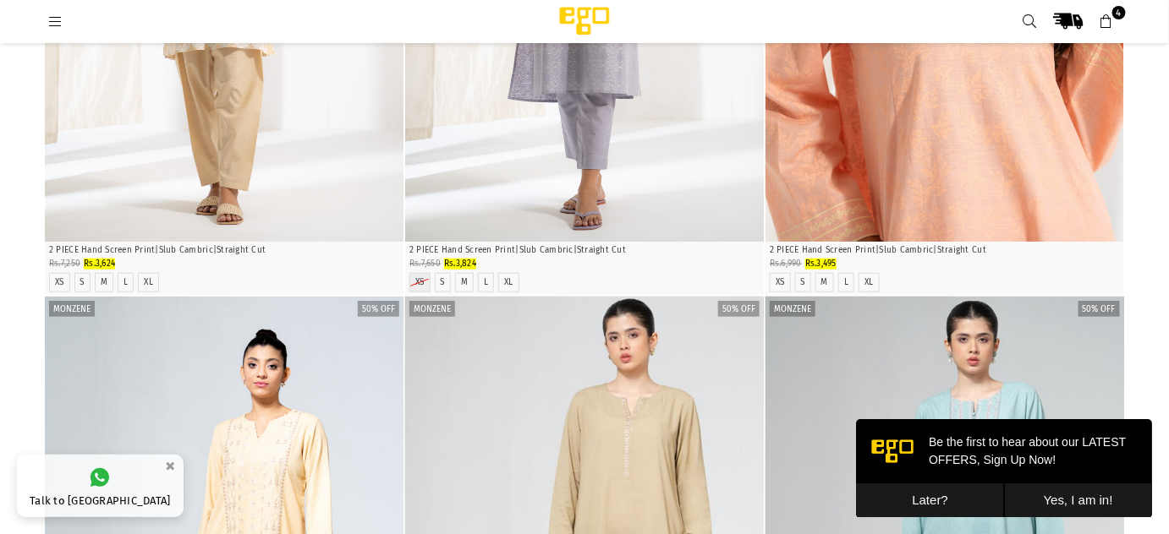
click at [61, 17] on icon at bounding box center [54, 21] width 15 height 15
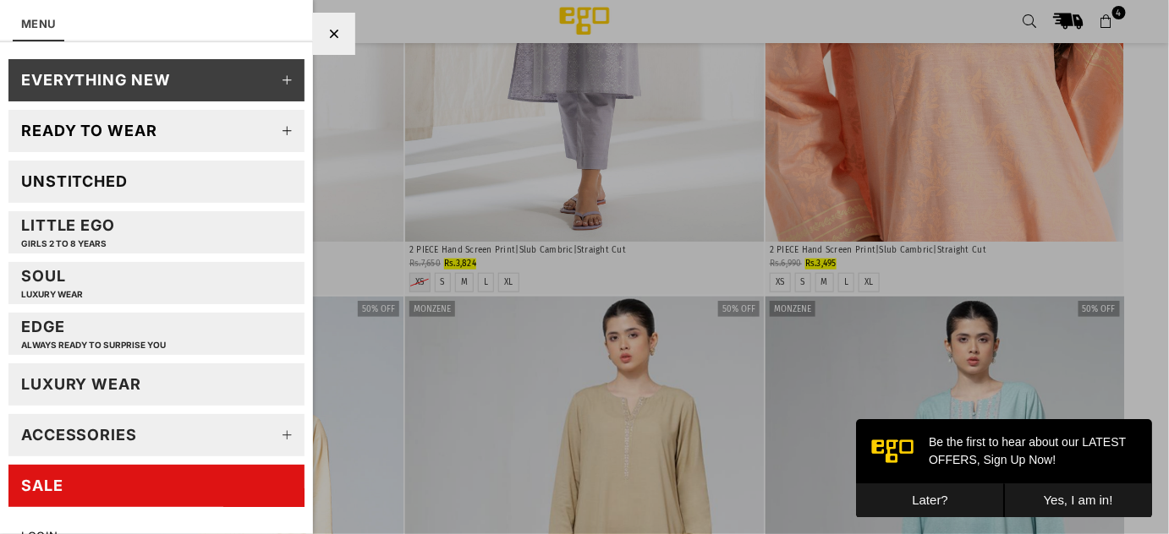
click at [277, 132] on icon at bounding box center [288, 131] width 34 height 34
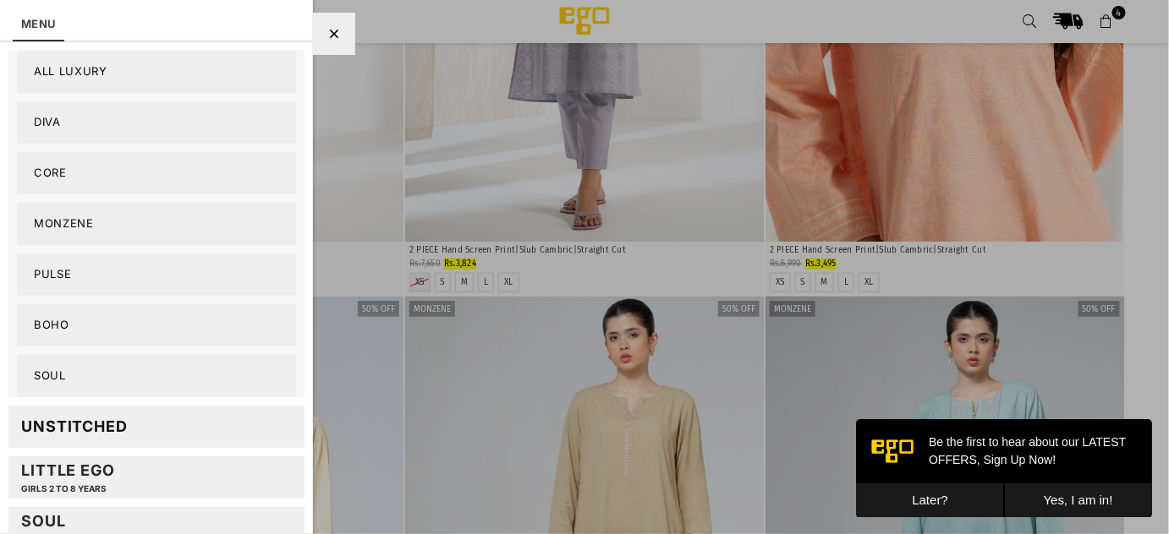
scroll to position [217, 0]
click at [46, 270] on link "Pulse" at bounding box center [156, 273] width 279 height 42
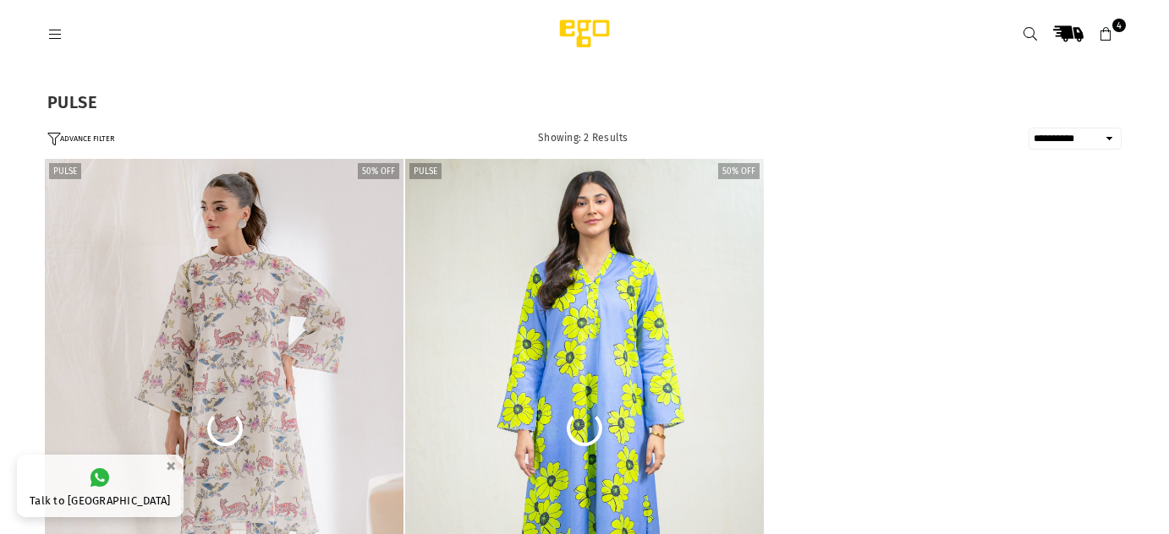
select select "**********"
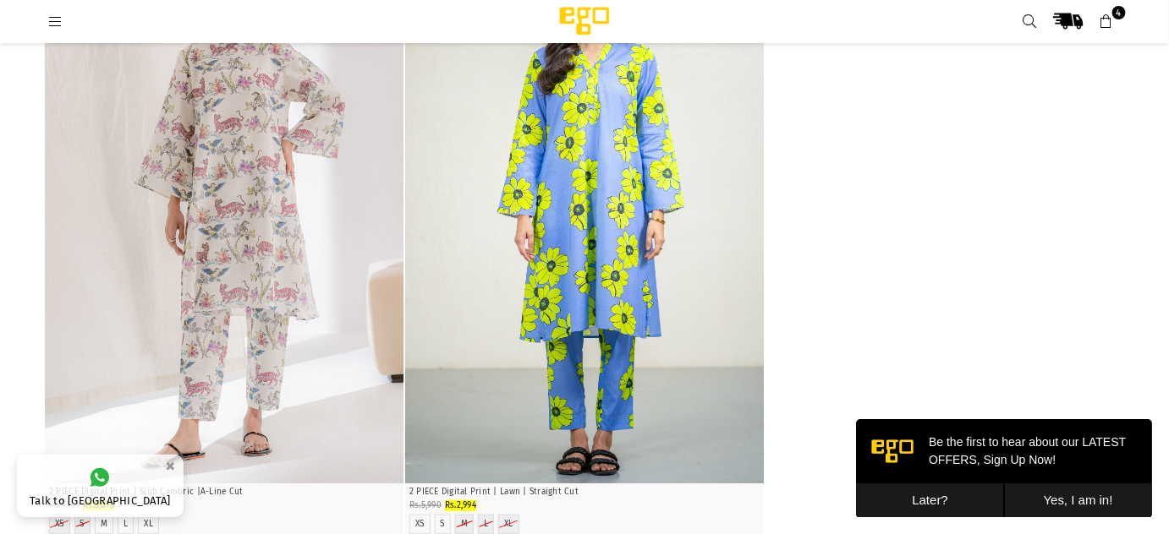
scroll to position [151, 0]
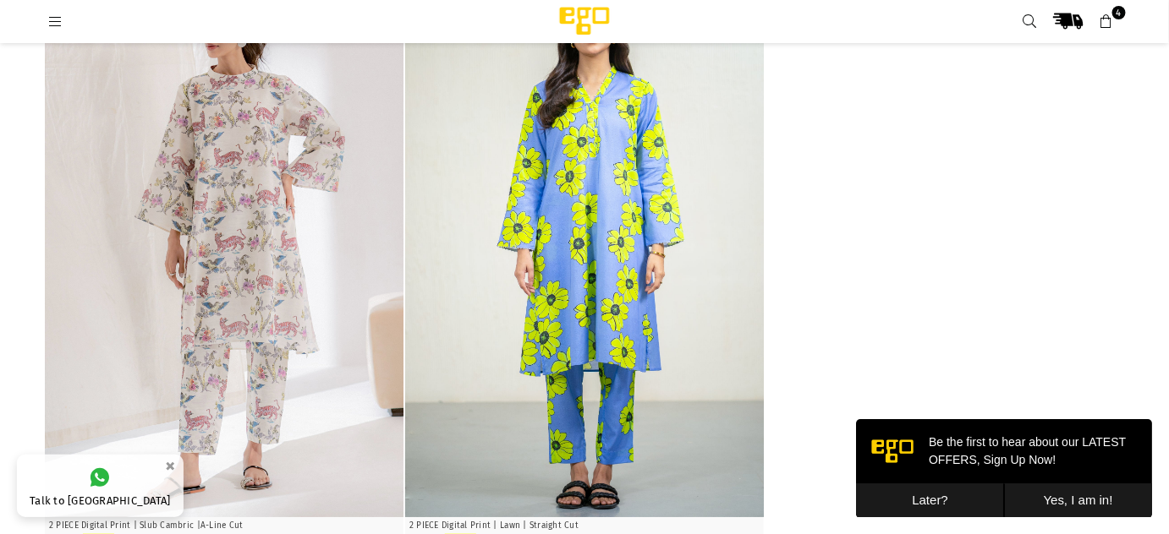
click at [54, 24] on icon at bounding box center [54, 21] width 15 height 15
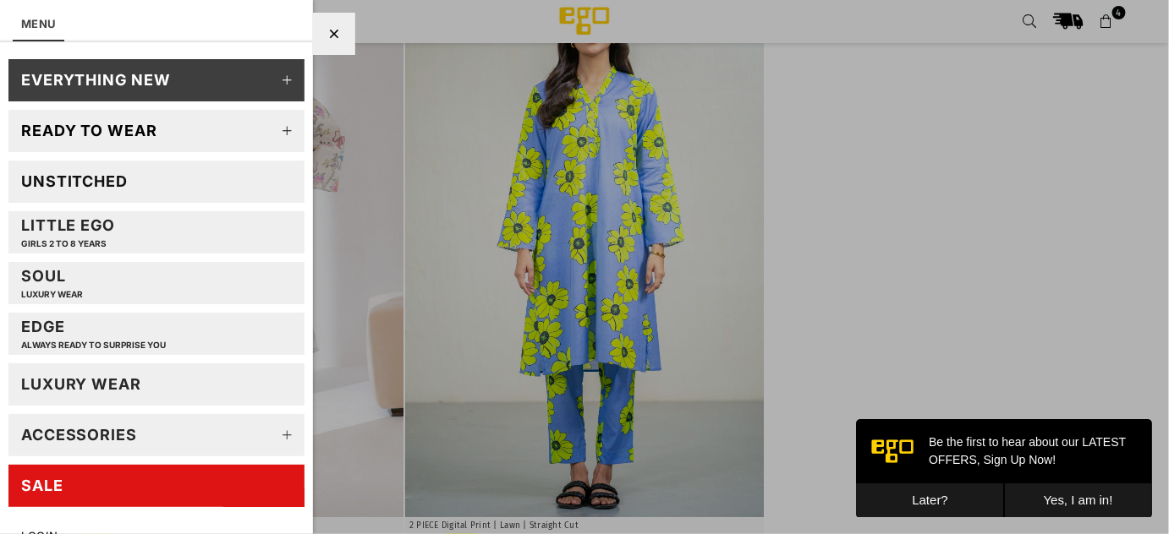
click at [279, 128] on icon at bounding box center [288, 131] width 34 height 34
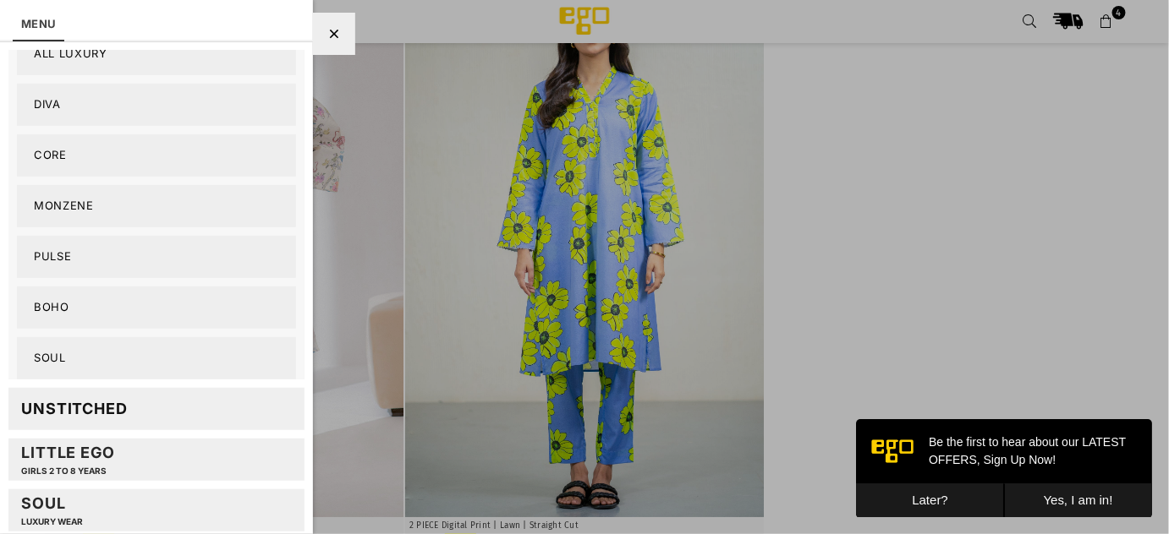
scroll to position [237, 0]
click at [48, 307] on link "Boho" at bounding box center [156, 304] width 279 height 42
click at [65, 349] on link "Soul" at bounding box center [156, 355] width 279 height 42
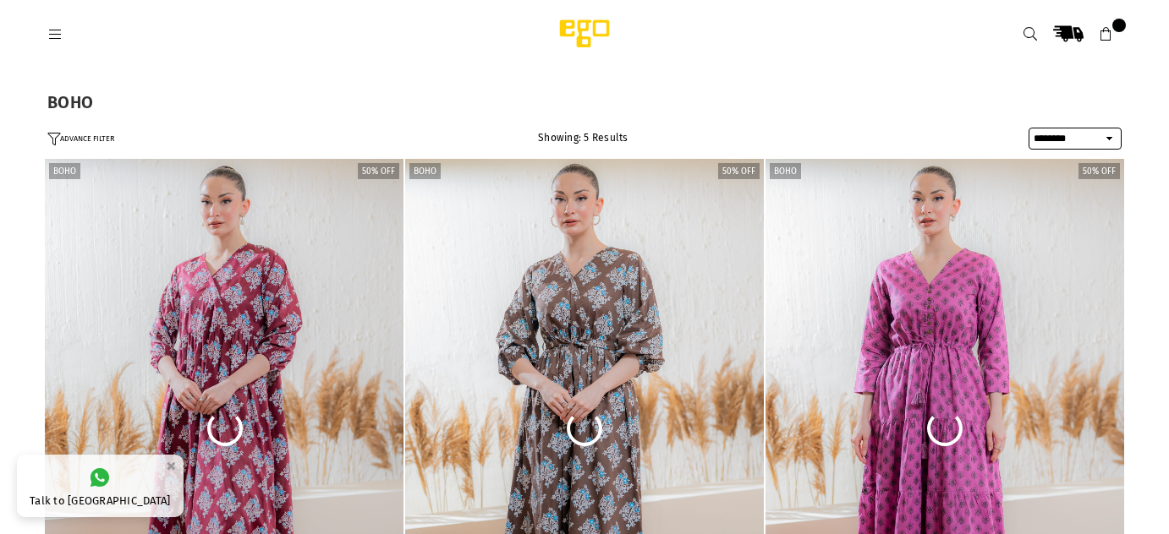
select select "******"
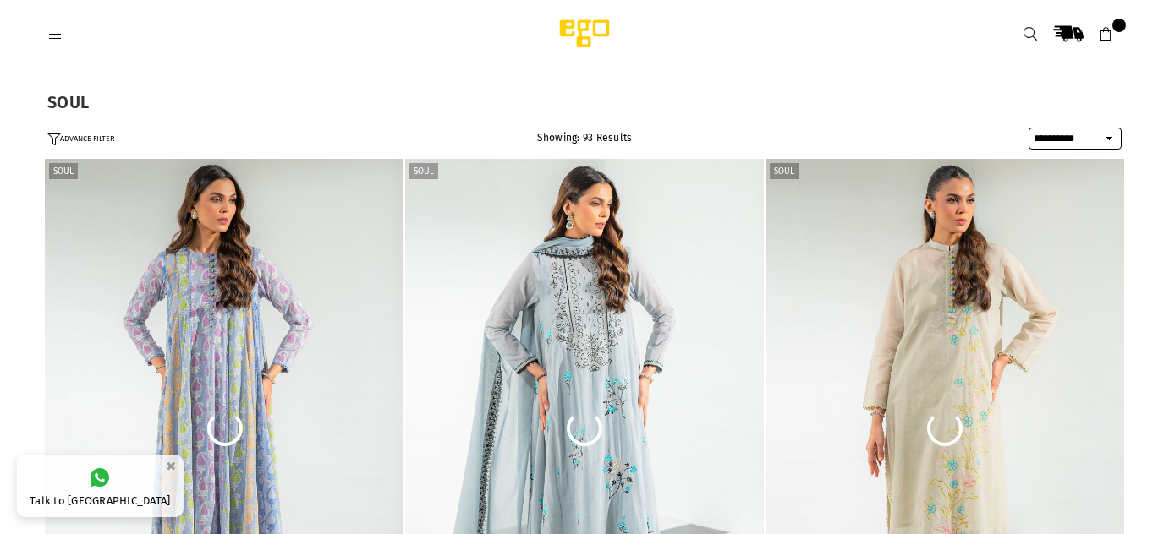
select select "**********"
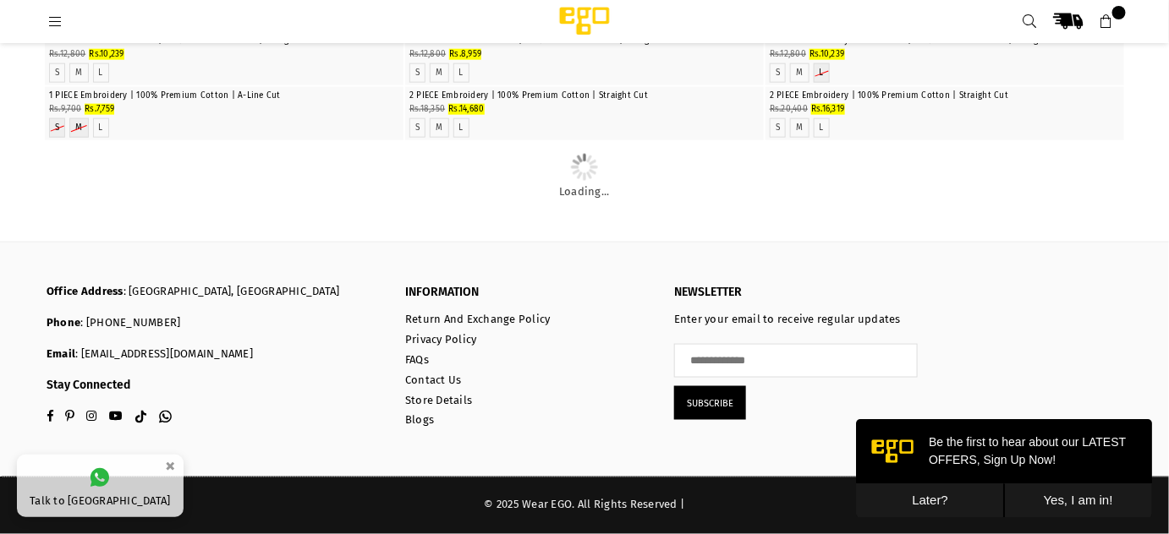
scroll to position [2721, 0]
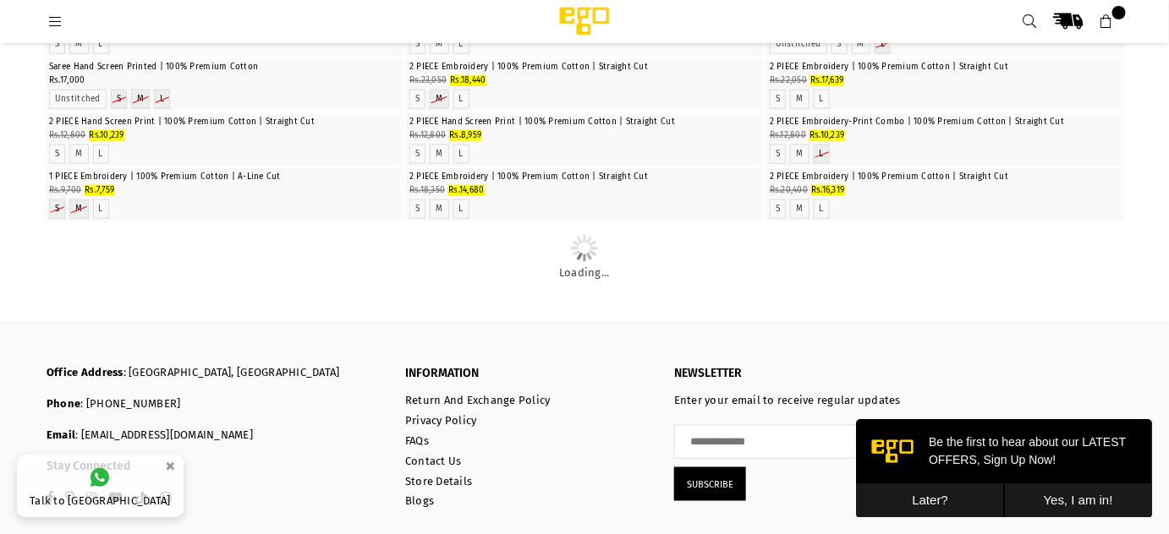
click at [58, 14] on icon at bounding box center [54, 21] width 15 height 15
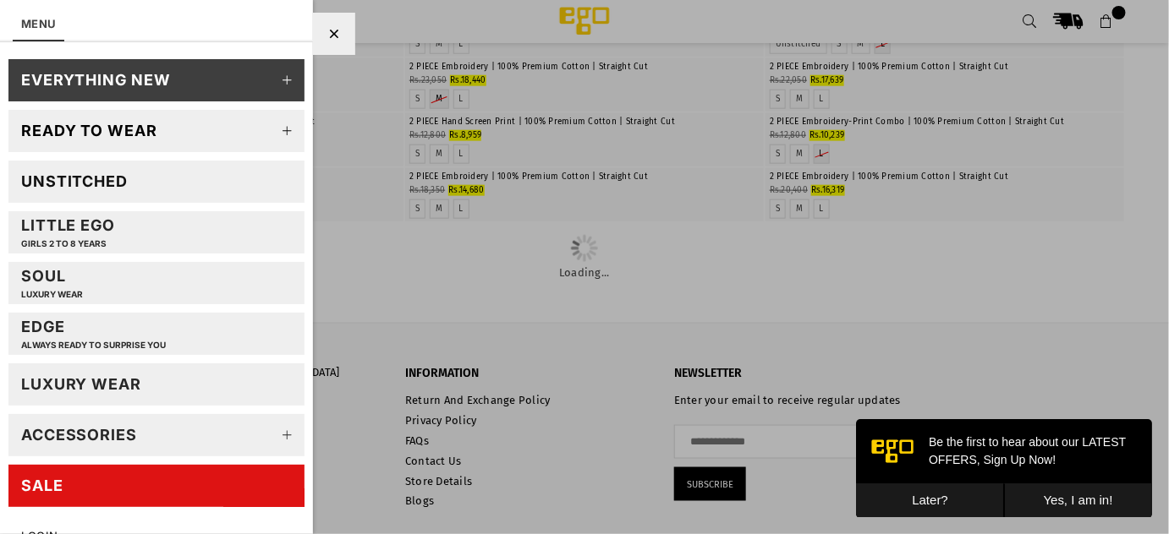
click at [272, 130] on icon at bounding box center [288, 131] width 34 height 34
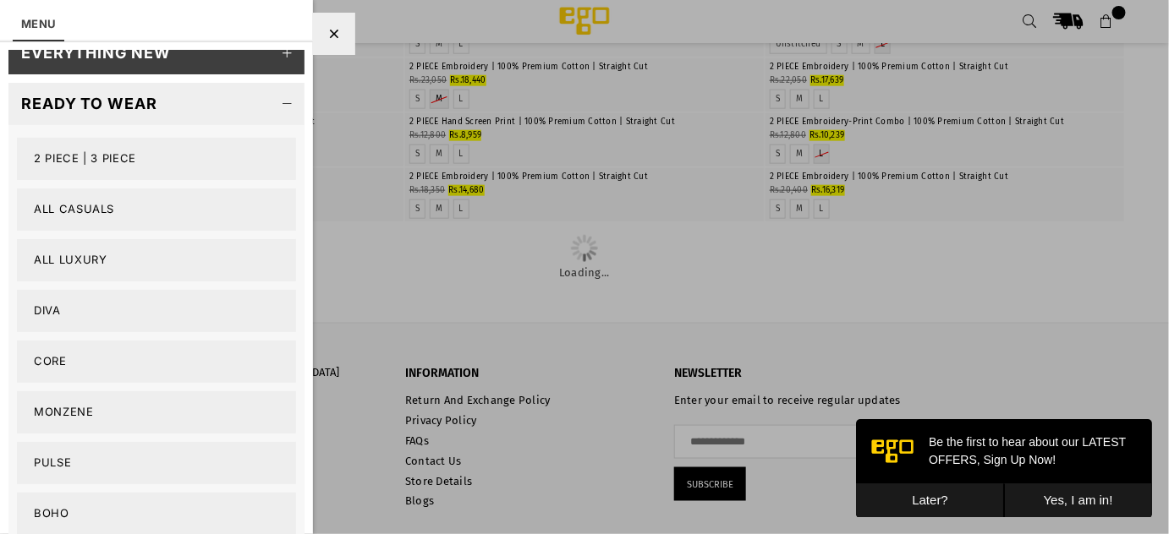
scroll to position [25, 0]
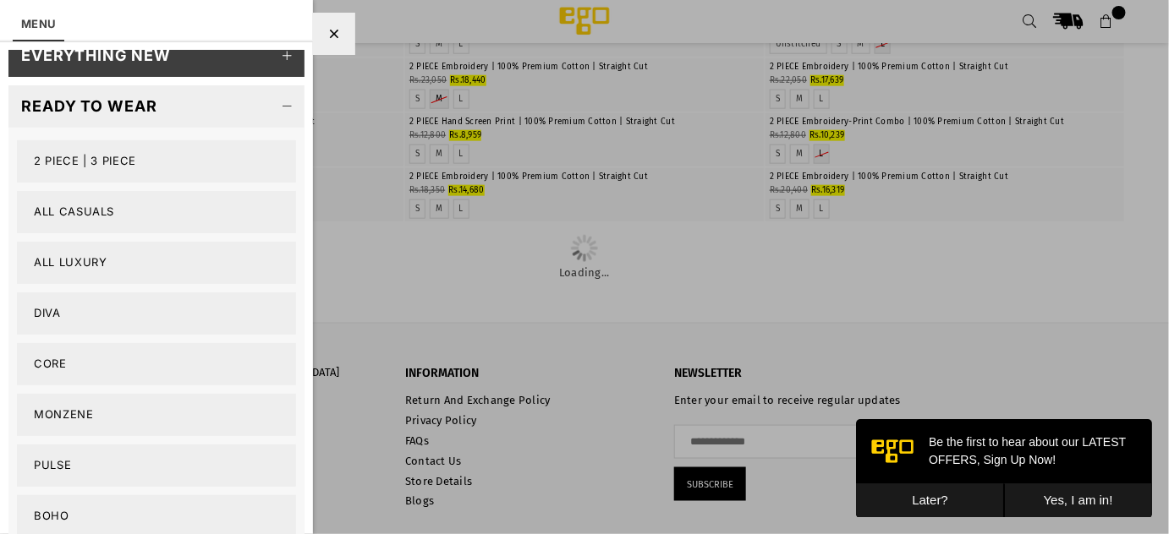
click at [81, 214] on link "All Casuals" at bounding box center [156, 212] width 279 height 42
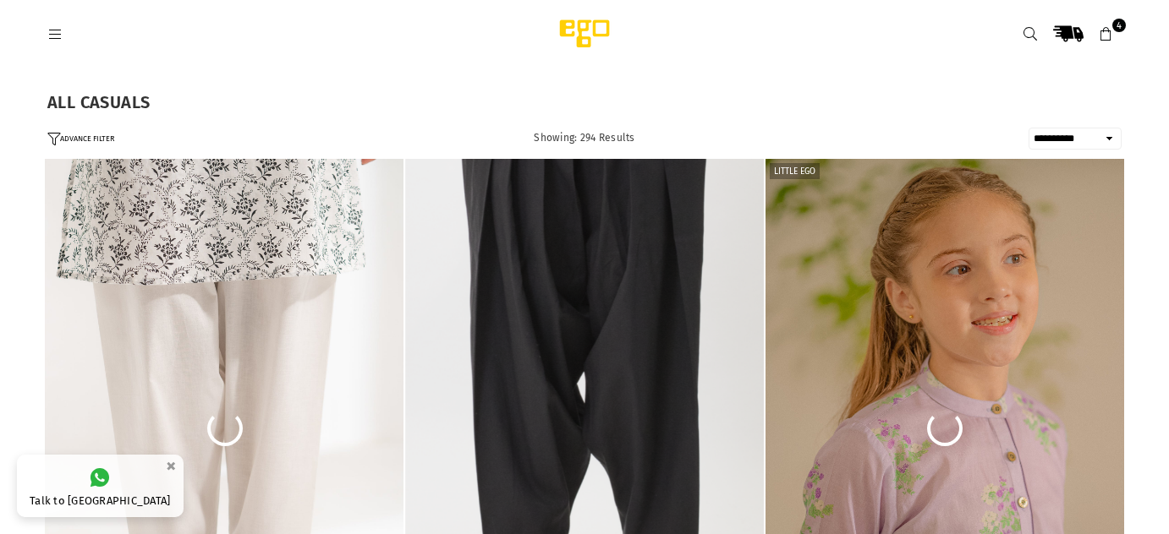
select select "**********"
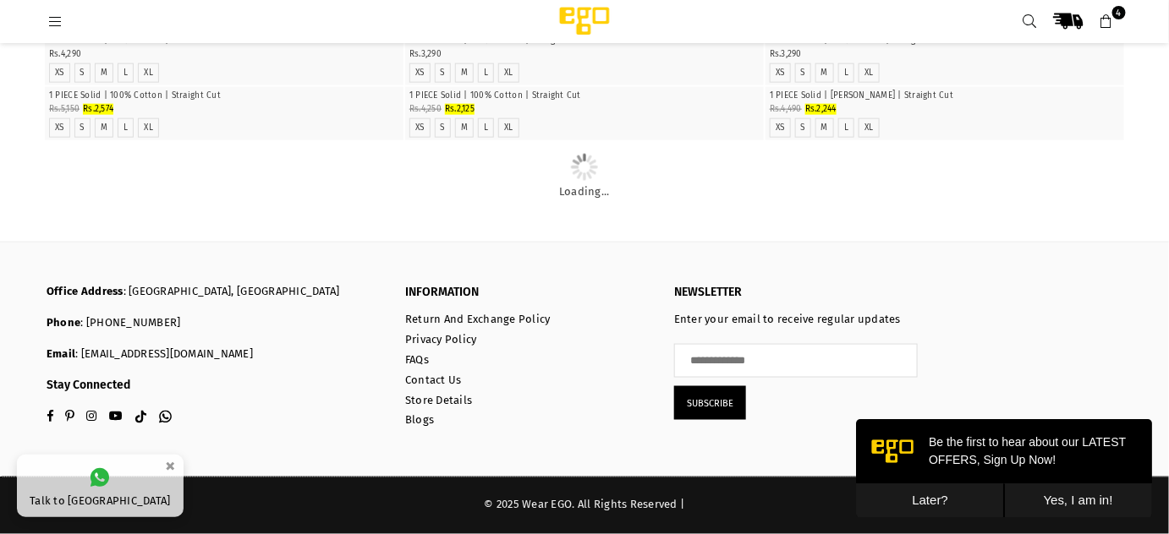
scroll to position [6624, 0]
click at [1114, 12] on span "4" at bounding box center [1119, 13] width 14 height 14
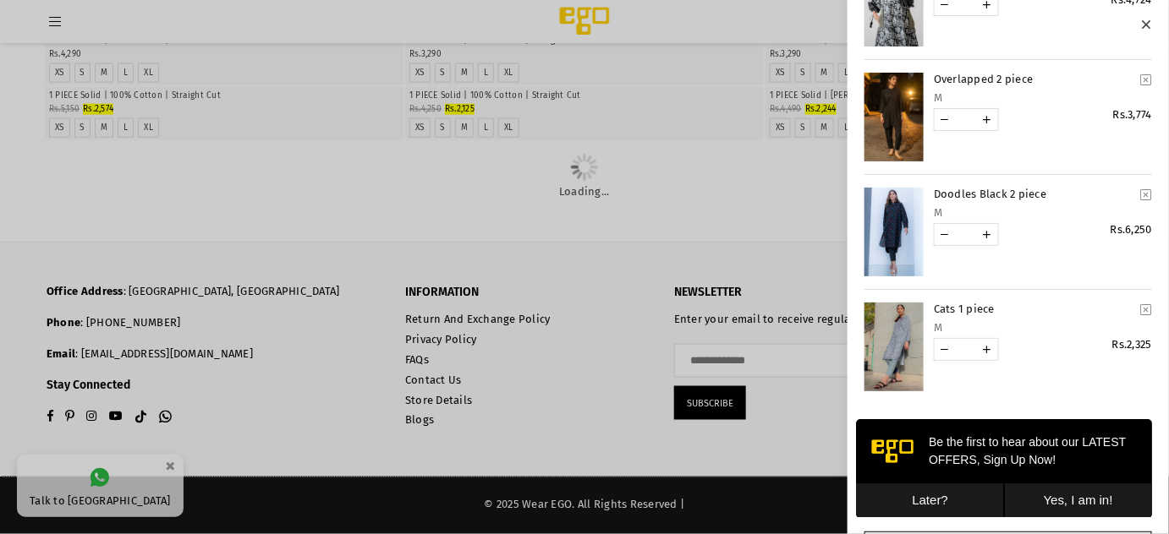
scroll to position [106, 0]
click at [1141, 193] on icon "YOUR CART" at bounding box center [1146, 193] width 11 height 13
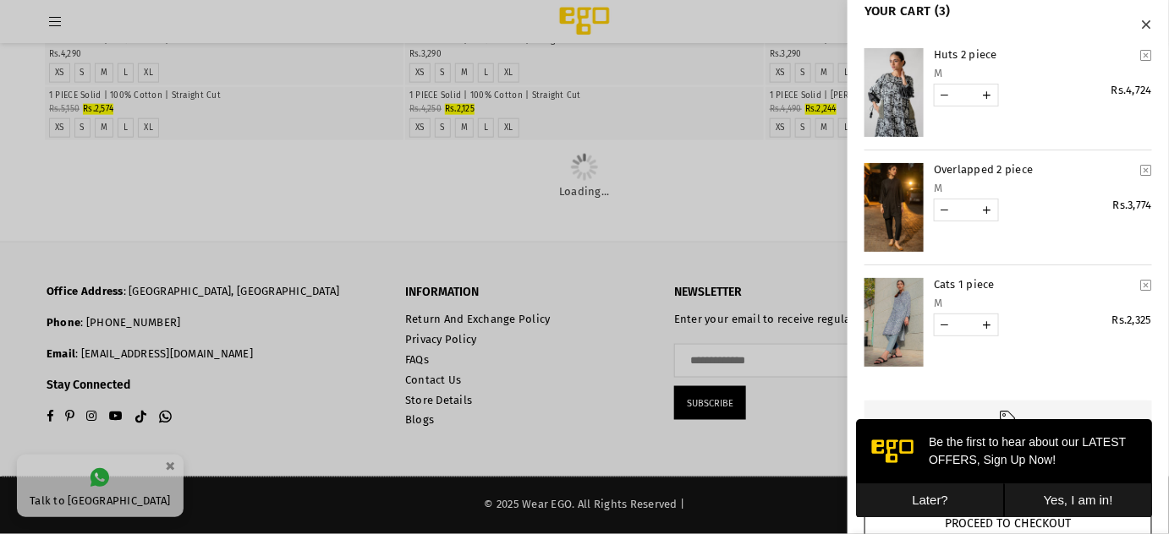
scroll to position [11, 0]
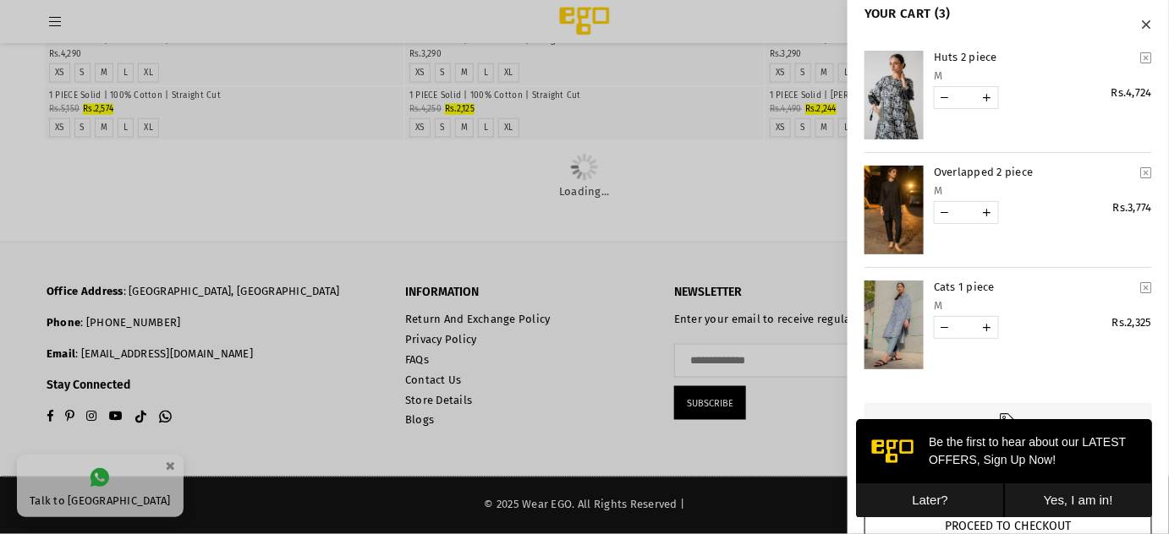
click at [890, 204] on link "YOUR CART" at bounding box center [893, 210] width 59 height 89
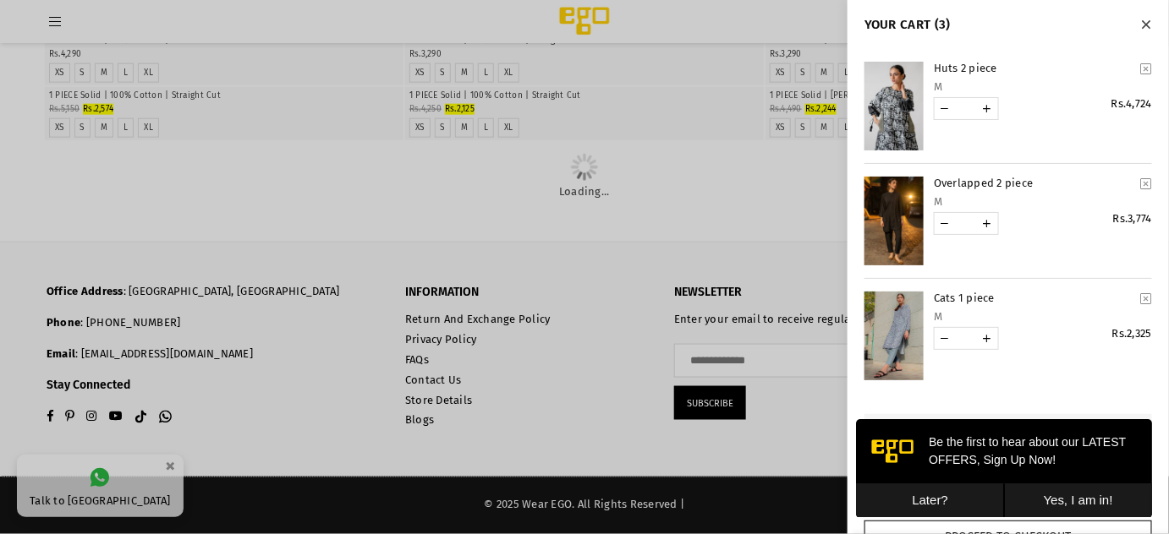
click at [1141, 182] on icon "YOUR CART" at bounding box center [1146, 184] width 11 height 13
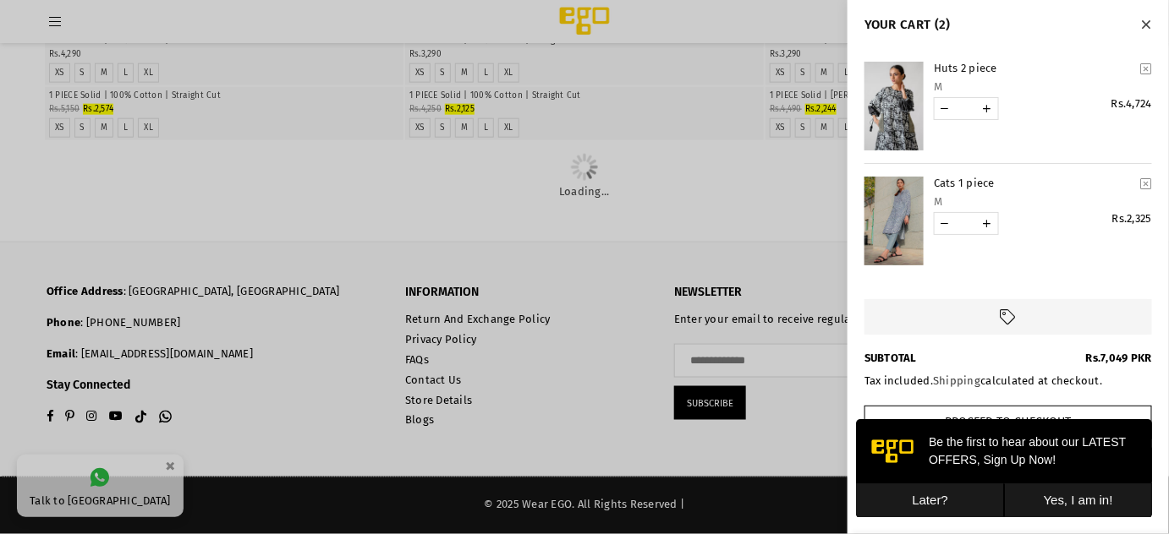
click at [892, 91] on link "YOUR CART" at bounding box center [893, 106] width 59 height 89
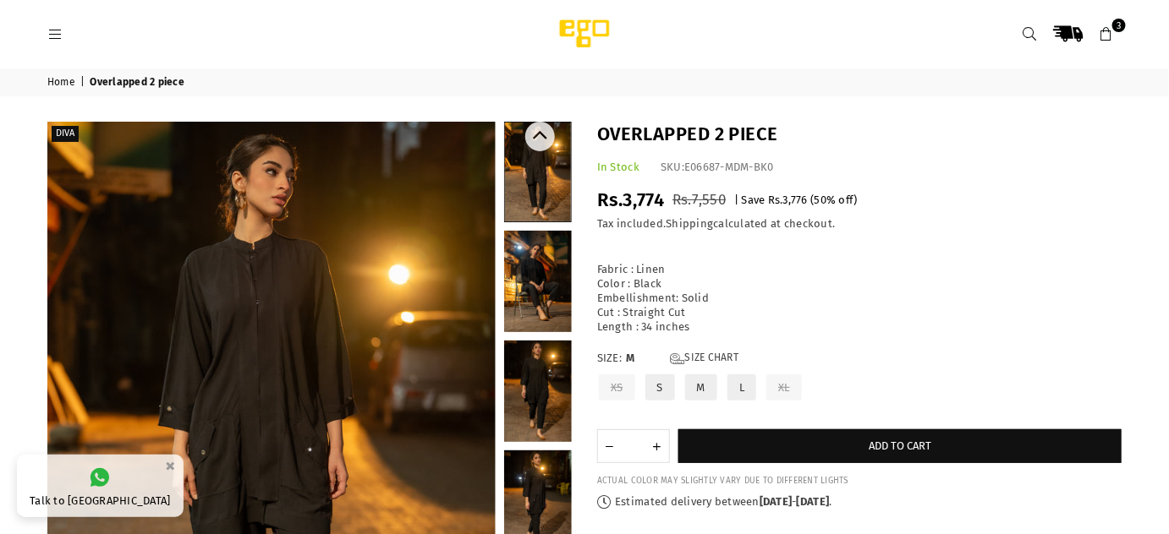
click at [541, 184] on link at bounding box center [538, 172] width 66 height 99
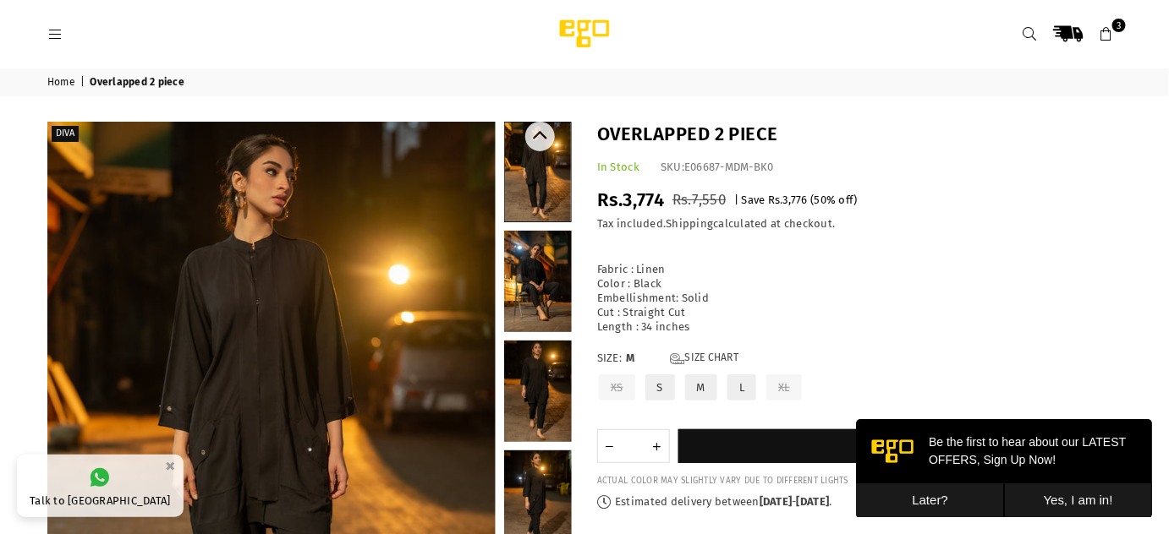
click at [539, 288] on link at bounding box center [538, 281] width 68 height 101
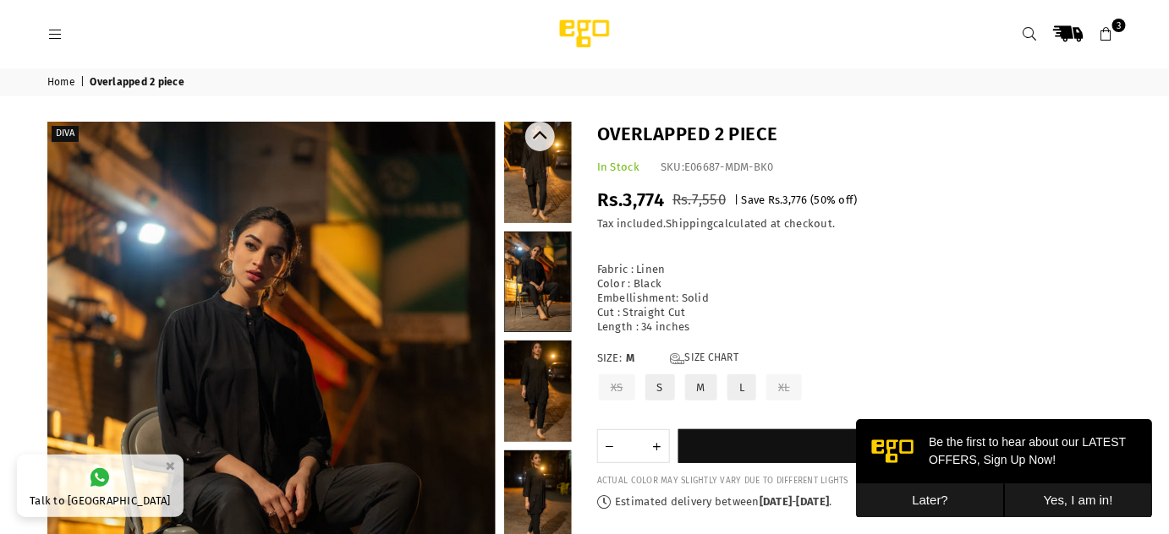
click at [533, 387] on link at bounding box center [538, 391] width 68 height 101
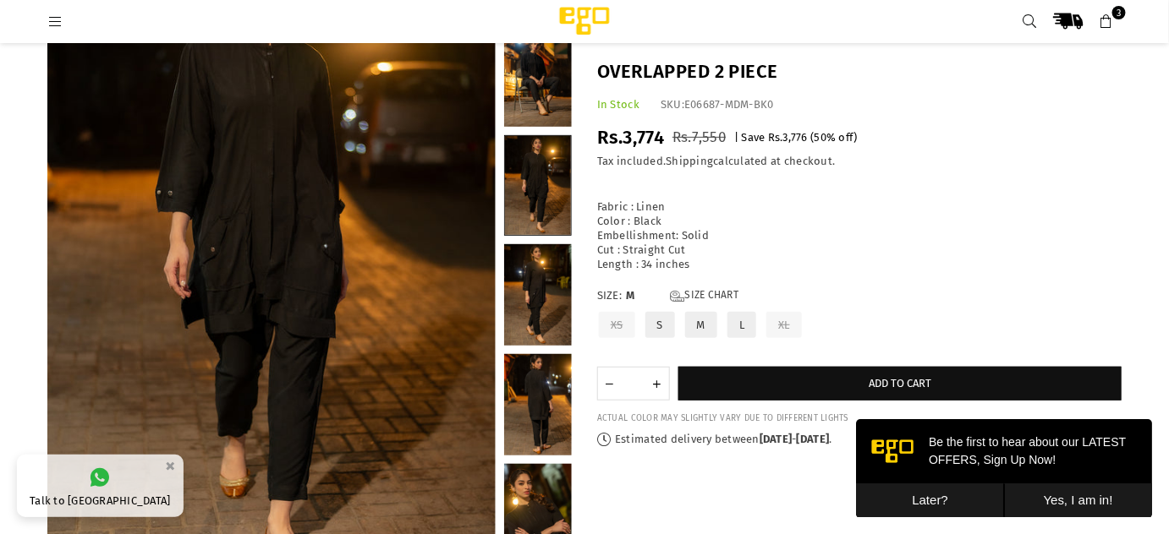
scroll to position [173, 0]
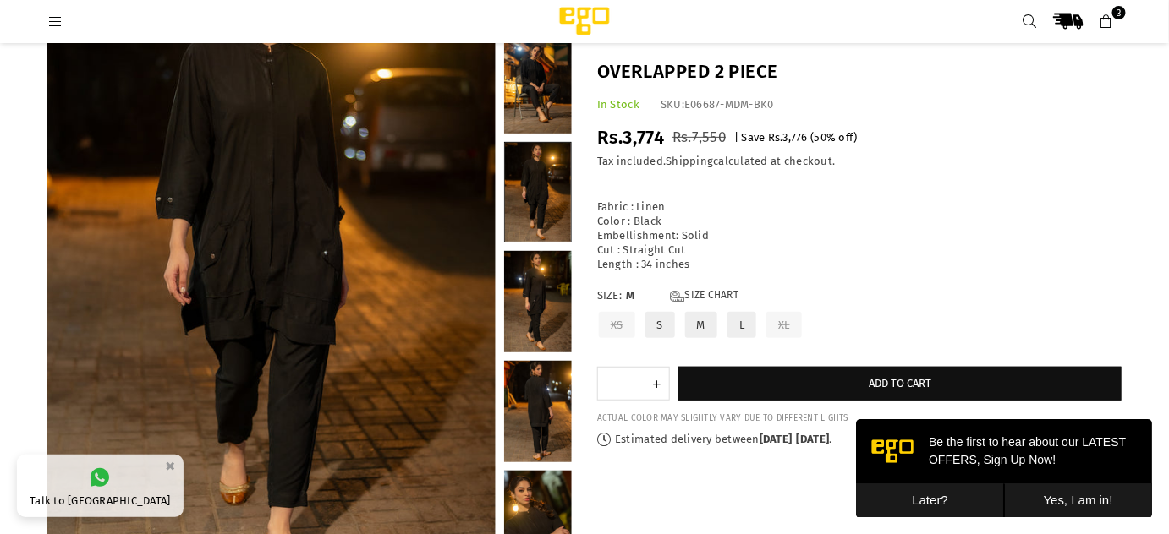
click at [532, 313] on link at bounding box center [538, 301] width 68 height 101
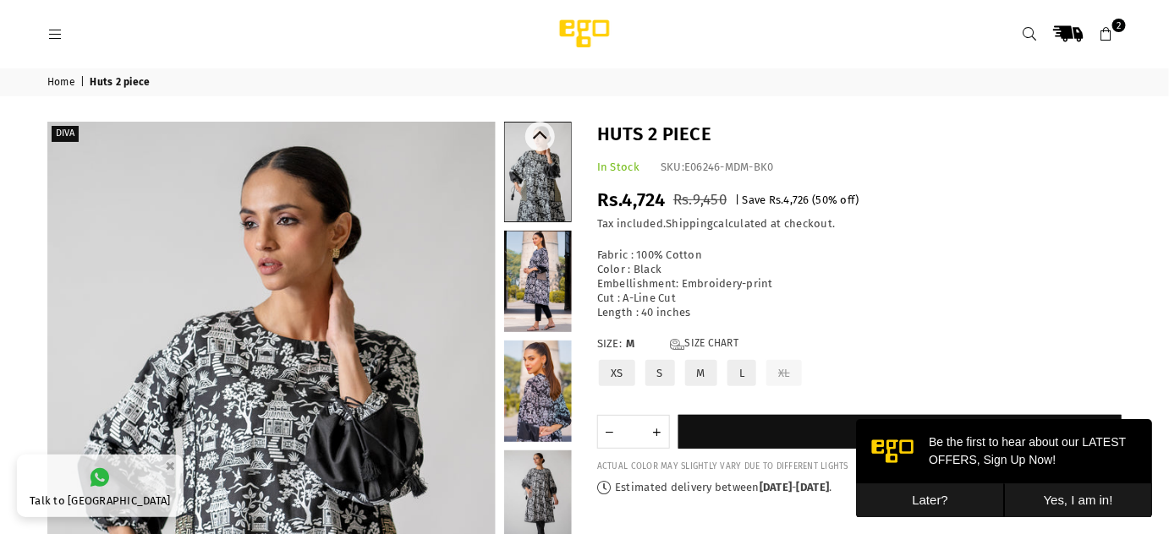
click at [545, 295] on link at bounding box center [538, 281] width 68 height 101
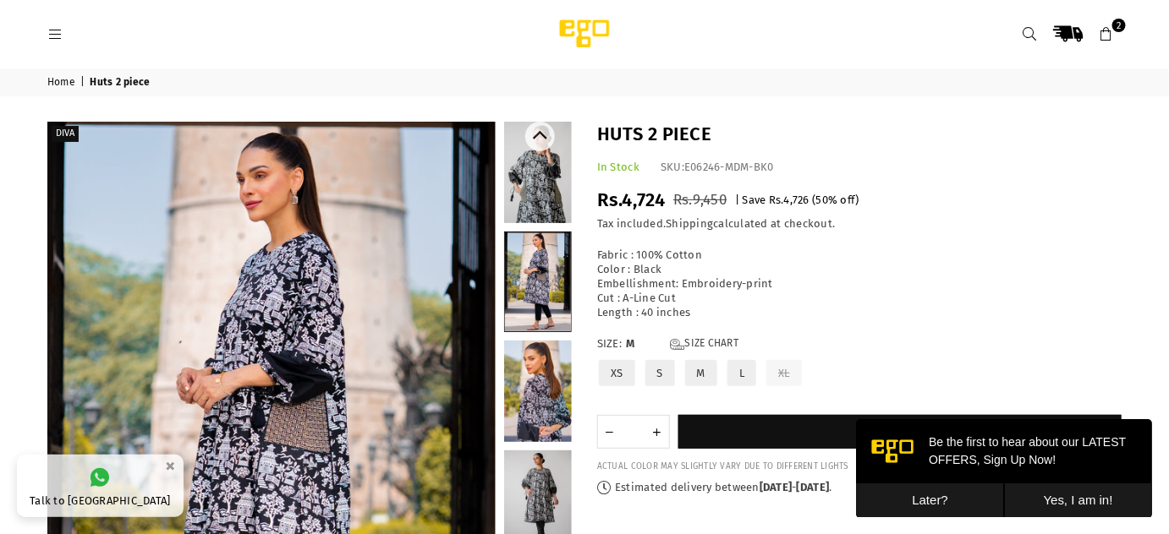
click at [541, 381] on link at bounding box center [538, 391] width 68 height 101
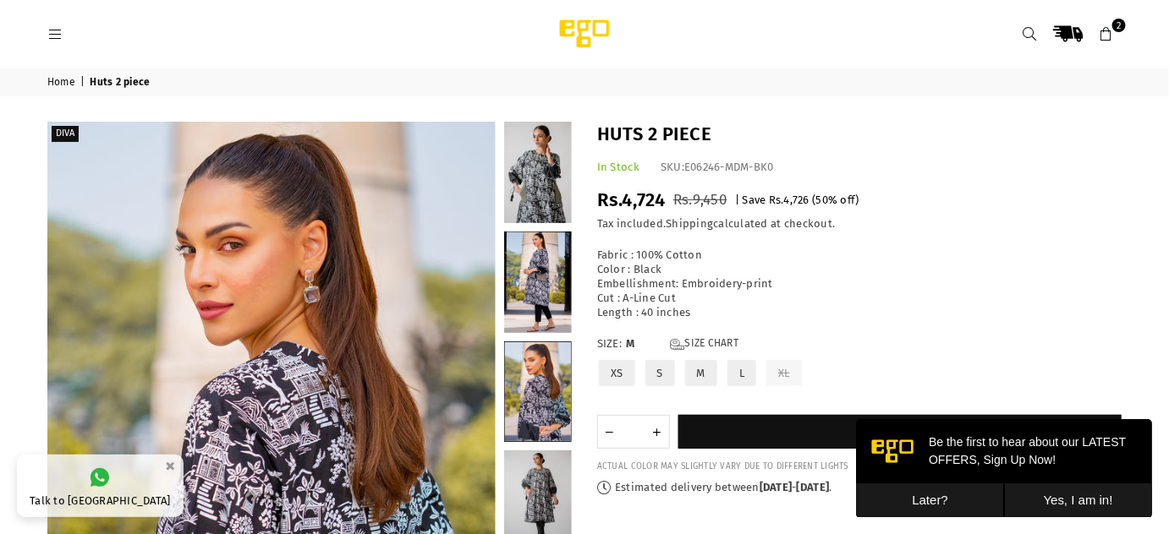
click at [1114, 27] on span "2" at bounding box center [1119, 26] width 14 height 14
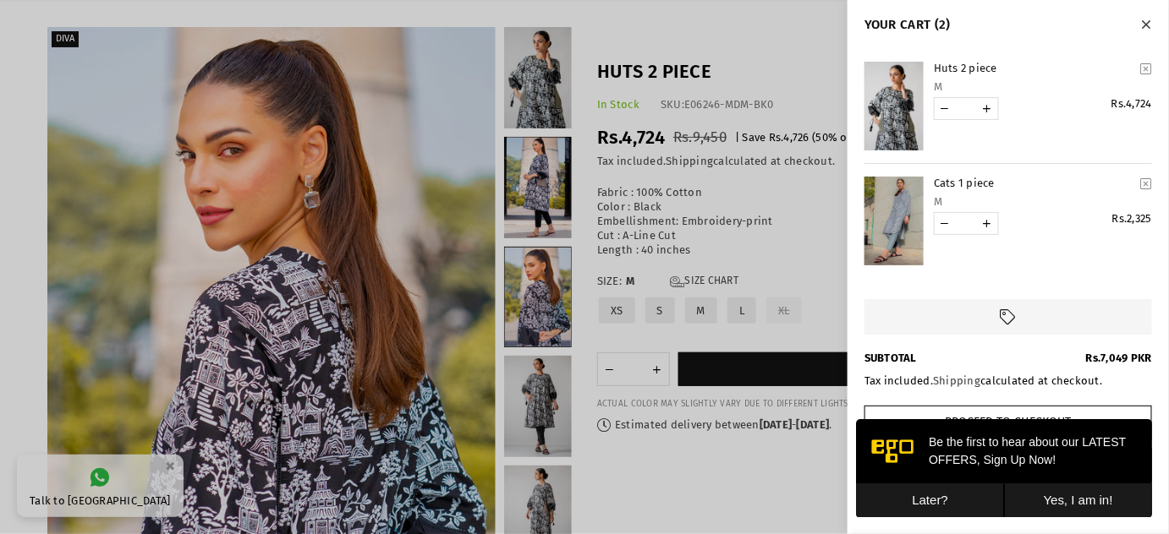
scroll to position [91, 0]
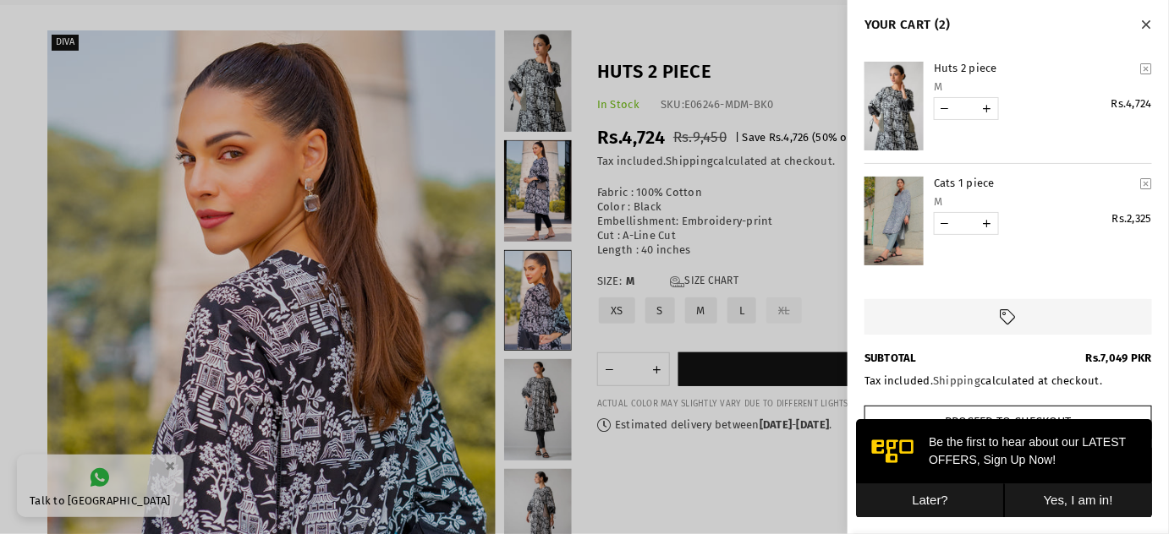
click at [1145, 74] on icon "YOUR CART" at bounding box center [1146, 69] width 11 height 13
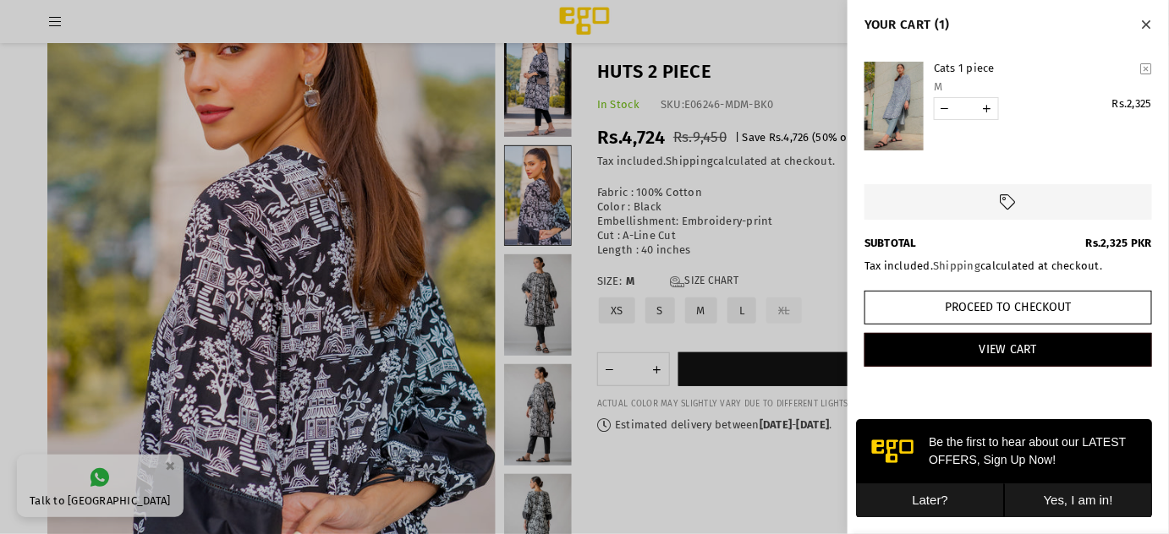
scroll to position [167, 0]
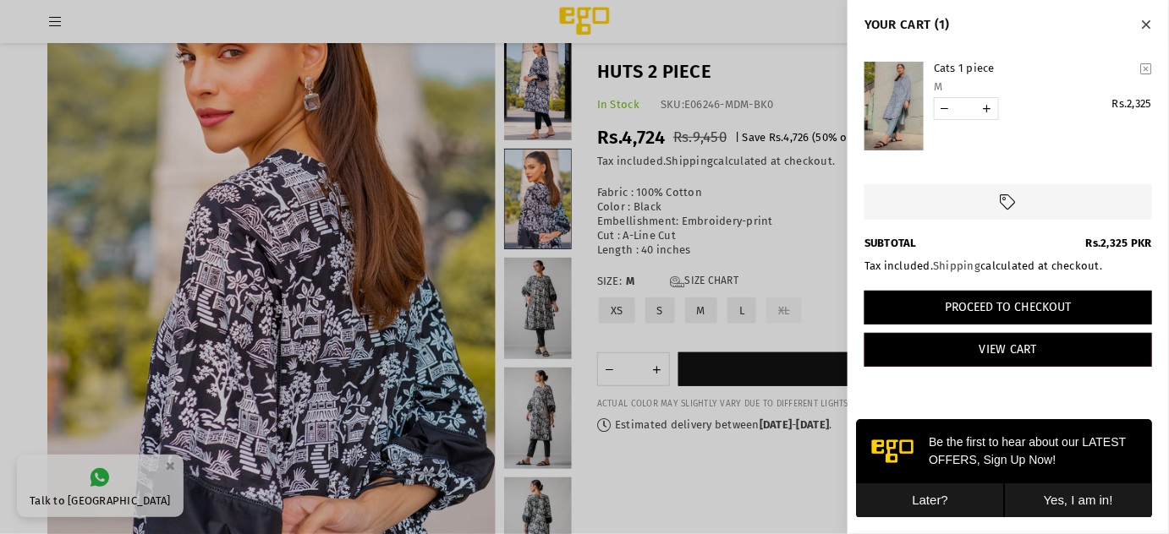
click at [1024, 306] on button "Proceed to Checkout" at bounding box center [1007, 308] width 287 height 34
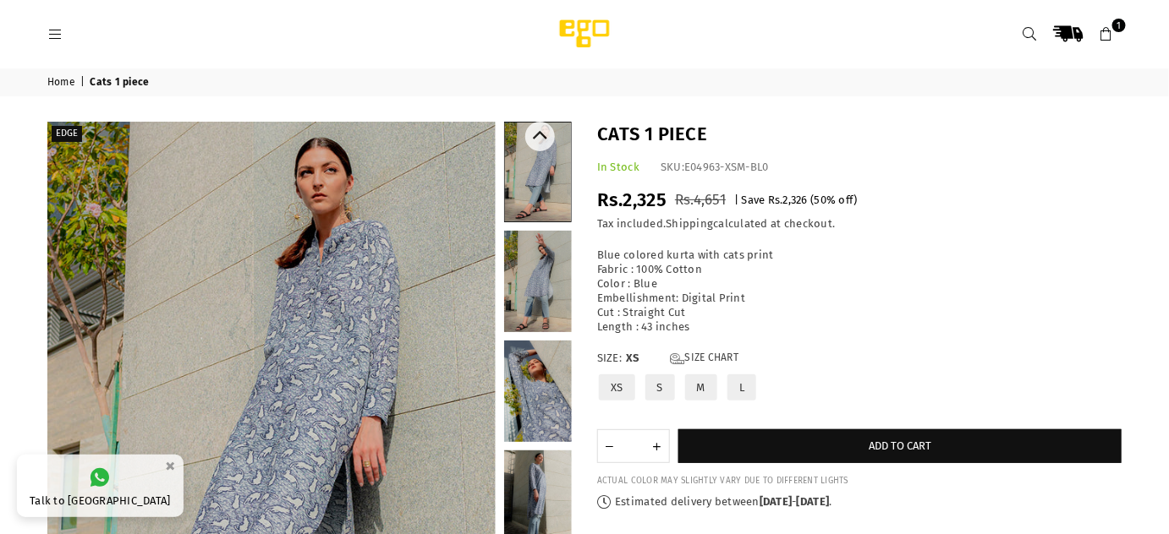
click at [521, 394] on link at bounding box center [538, 391] width 68 height 101
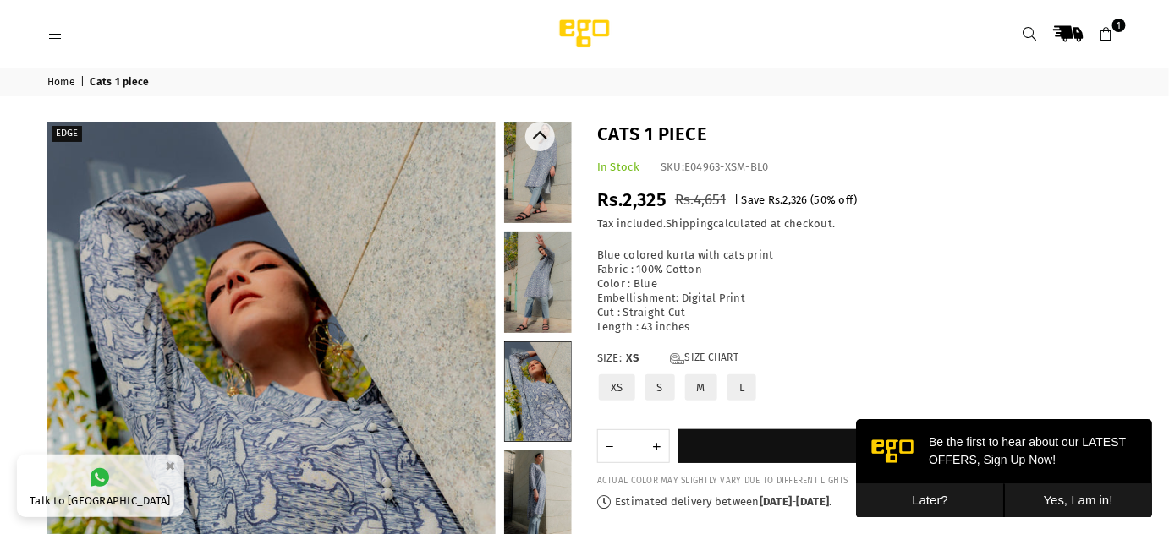
click at [535, 375] on link at bounding box center [538, 391] width 66 height 99
click at [534, 182] on link at bounding box center [538, 172] width 68 height 101
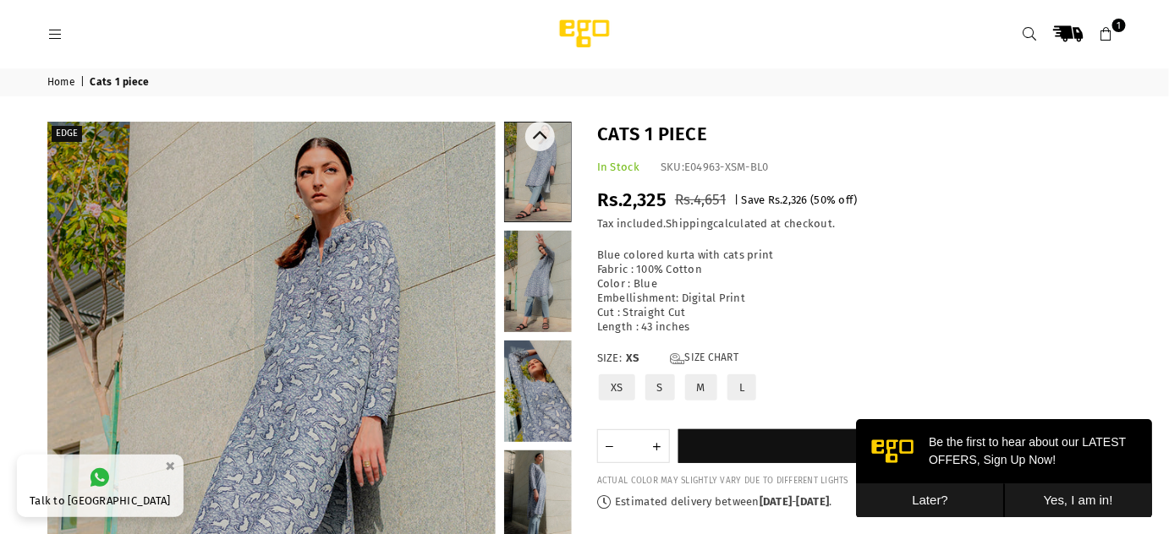
click at [541, 385] on link at bounding box center [538, 391] width 68 height 101
